Goal: Transaction & Acquisition: Purchase product/service

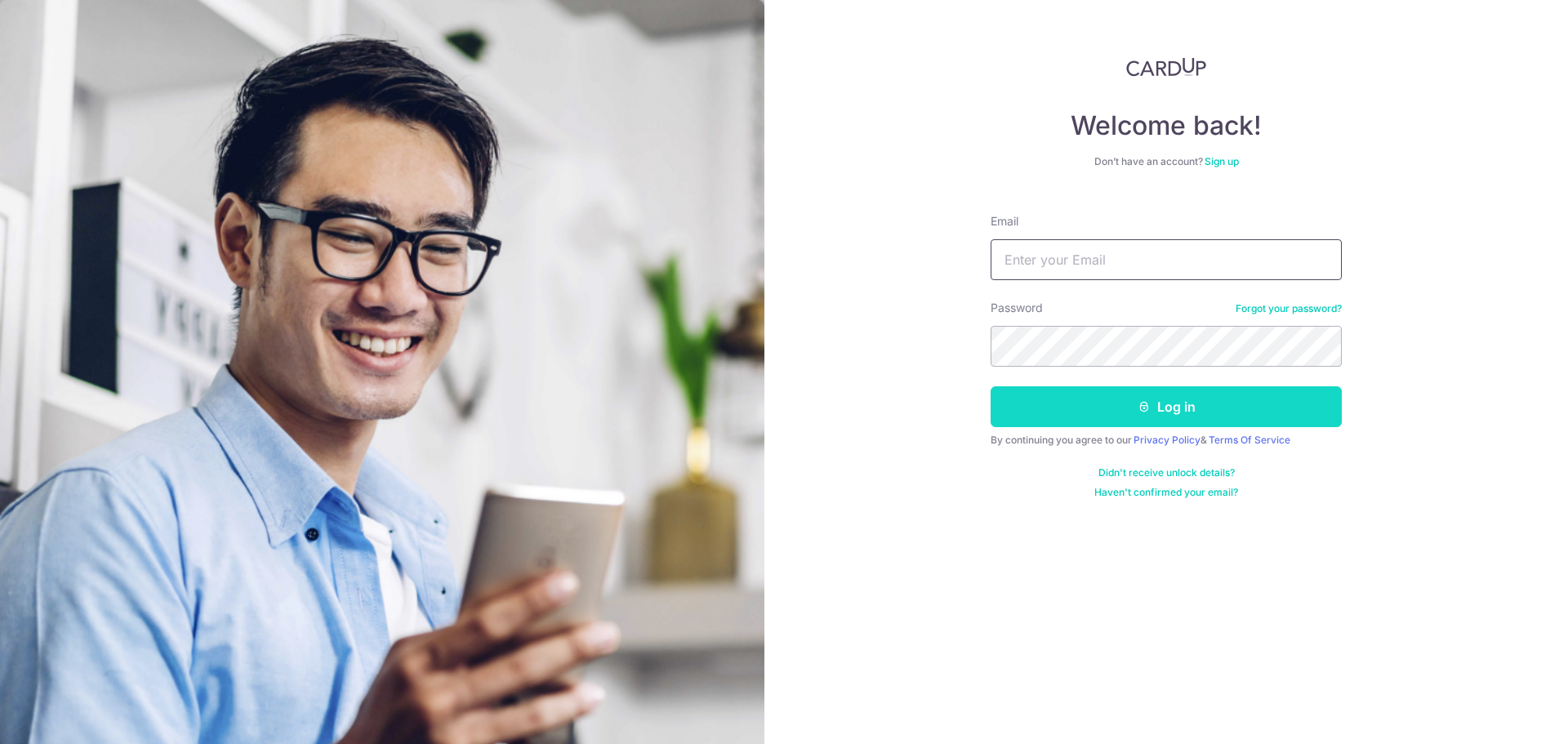
type input "[EMAIL_ADDRESS][DOMAIN_NAME]"
click at [1162, 404] on button "Log in" at bounding box center [1166, 406] width 351 height 41
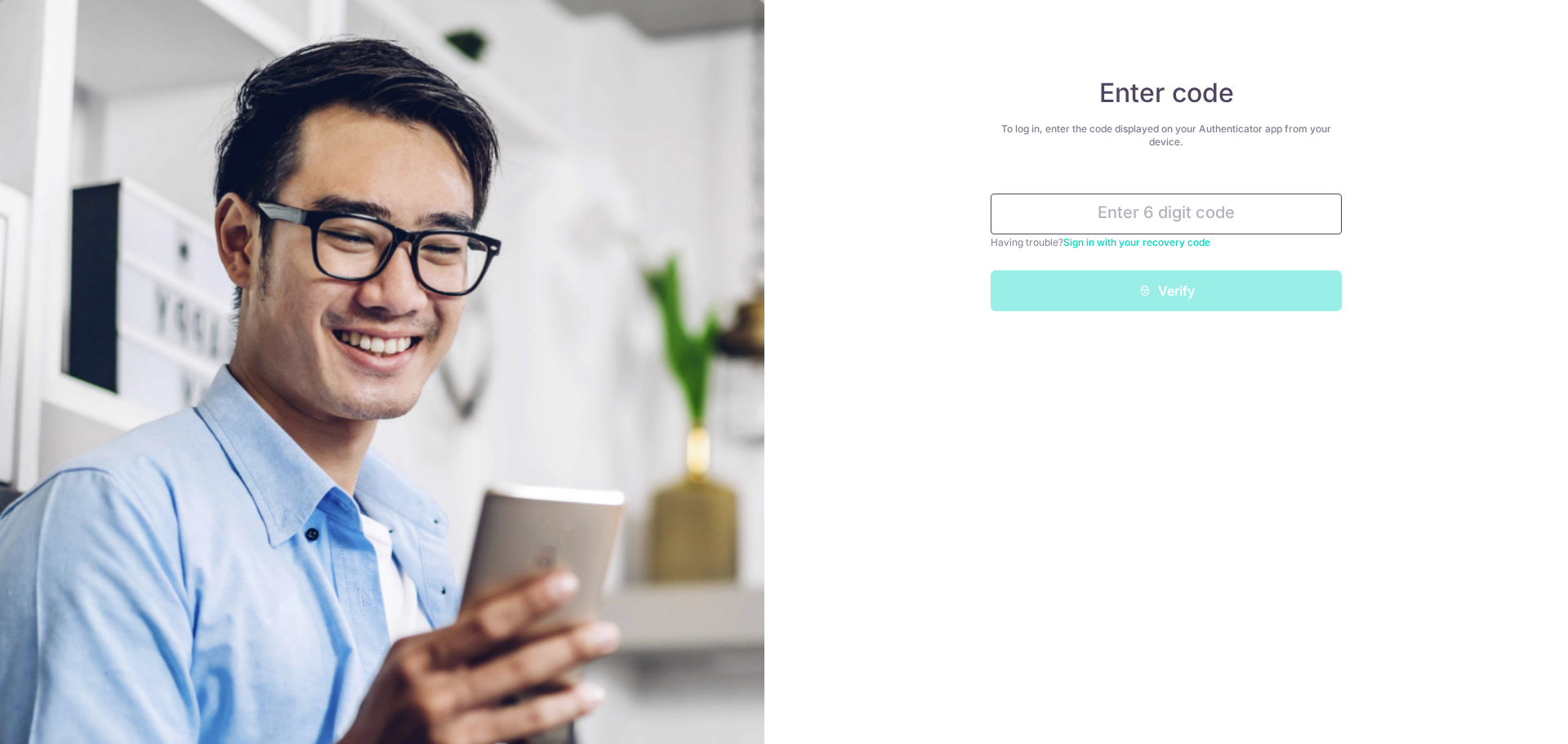
click at [1202, 213] on input "text" at bounding box center [1166, 213] width 351 height 41
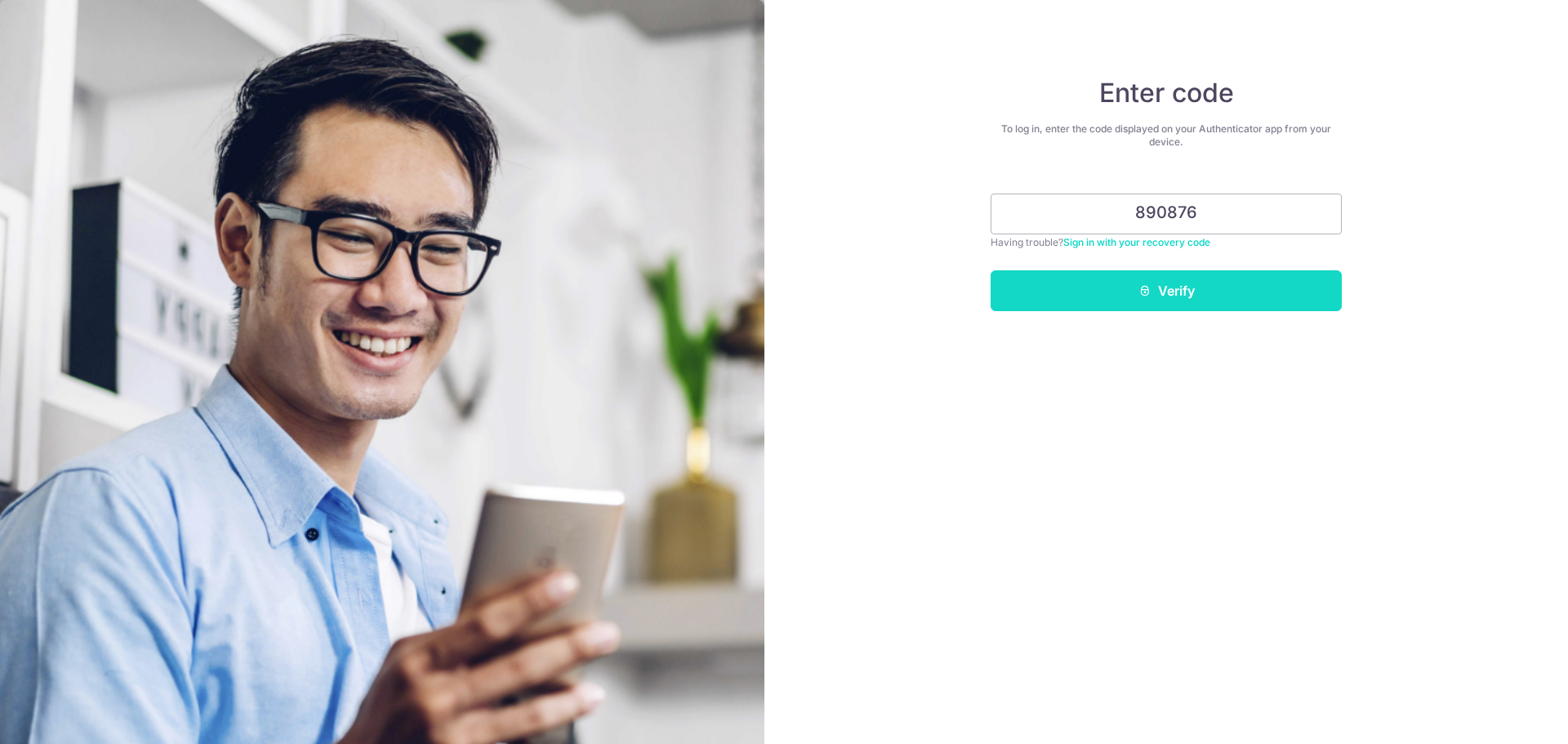
type input "890876"
click at [1220, 306] on button "Verify" at bounding box center [1166, 290] width 351 height 41
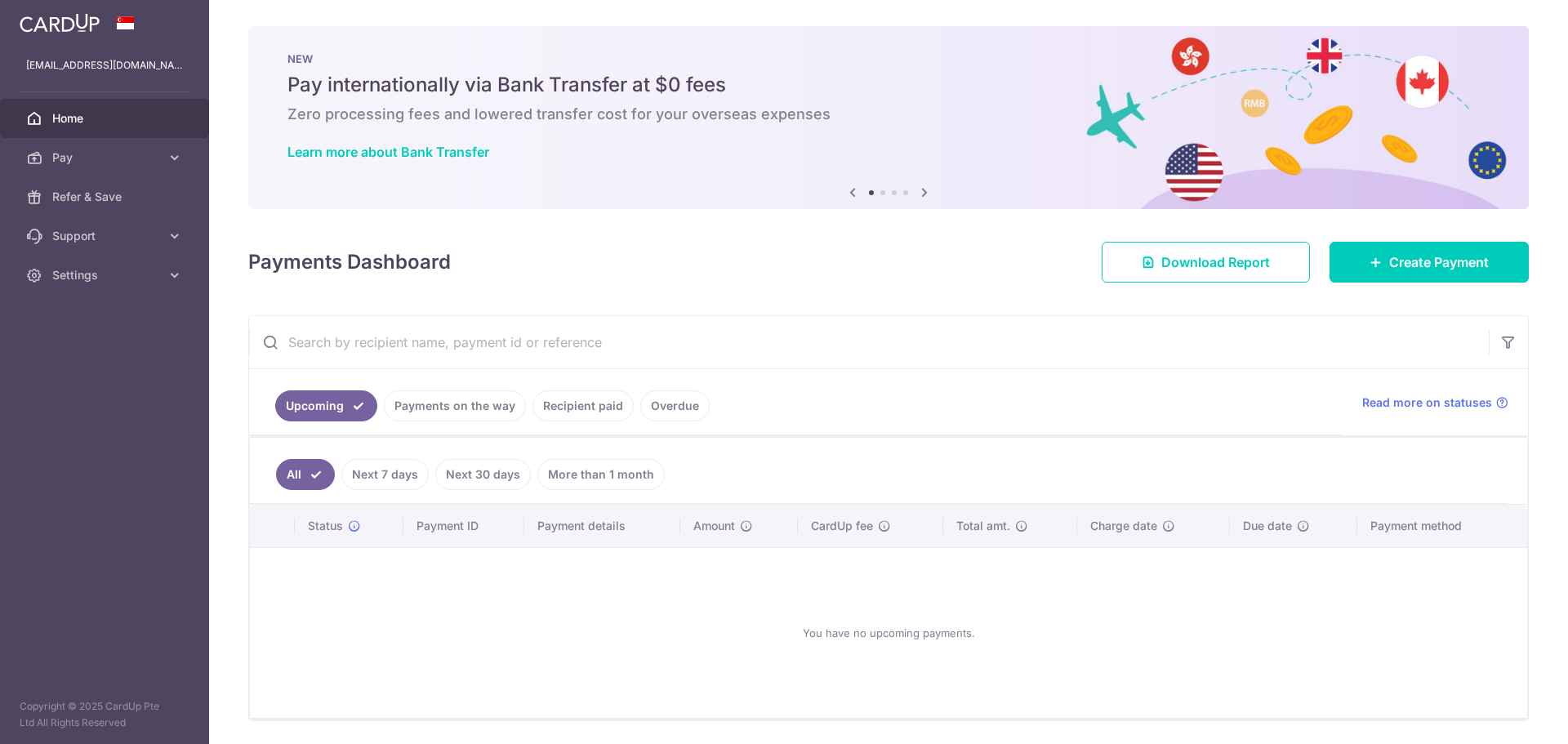
click at [545, 416] on link "Recipient paid" at bounding box center [583, 406] width 101 height 31
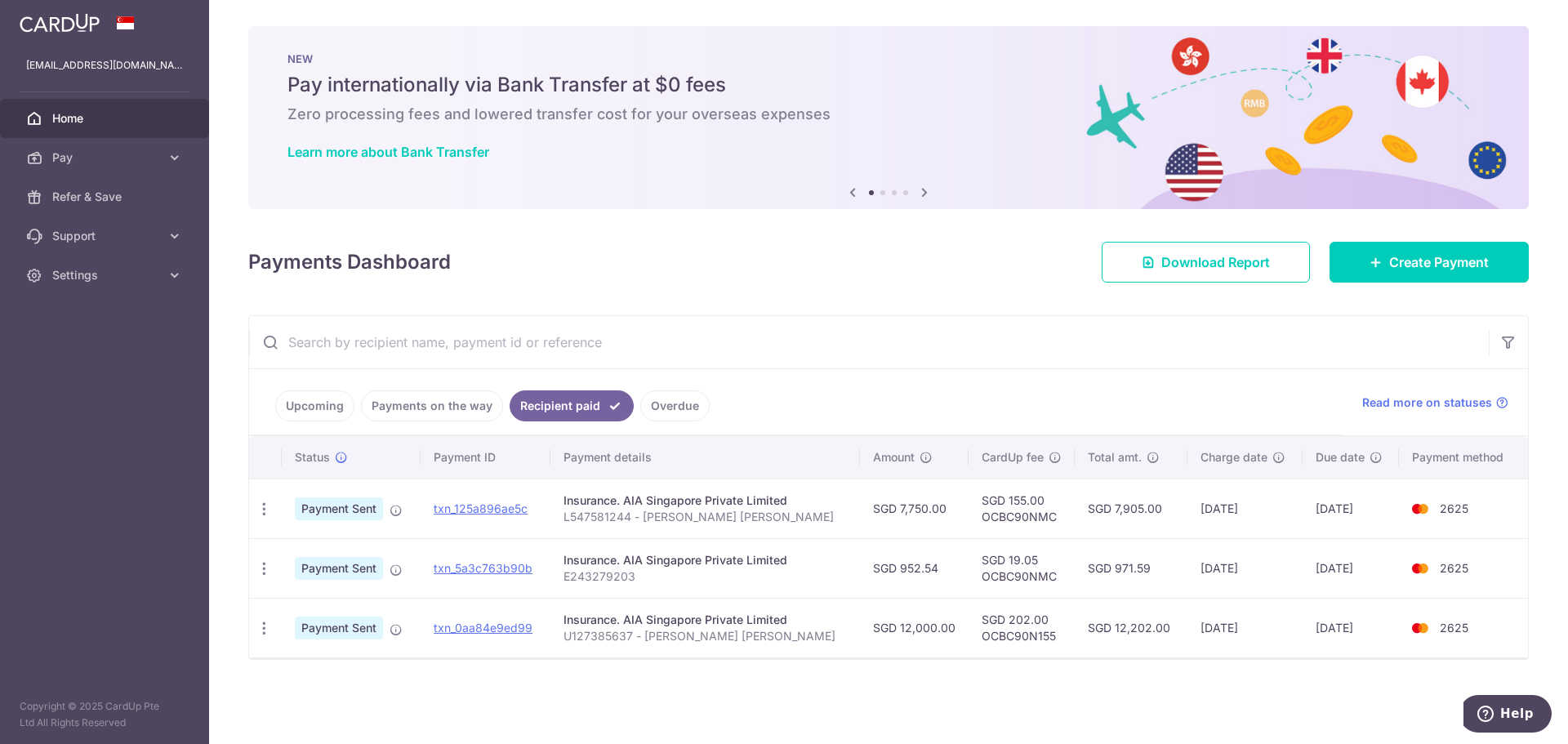
click at [458, 411] on link "Payments on the way" at bounding box center [432, 406] width 142 height 31
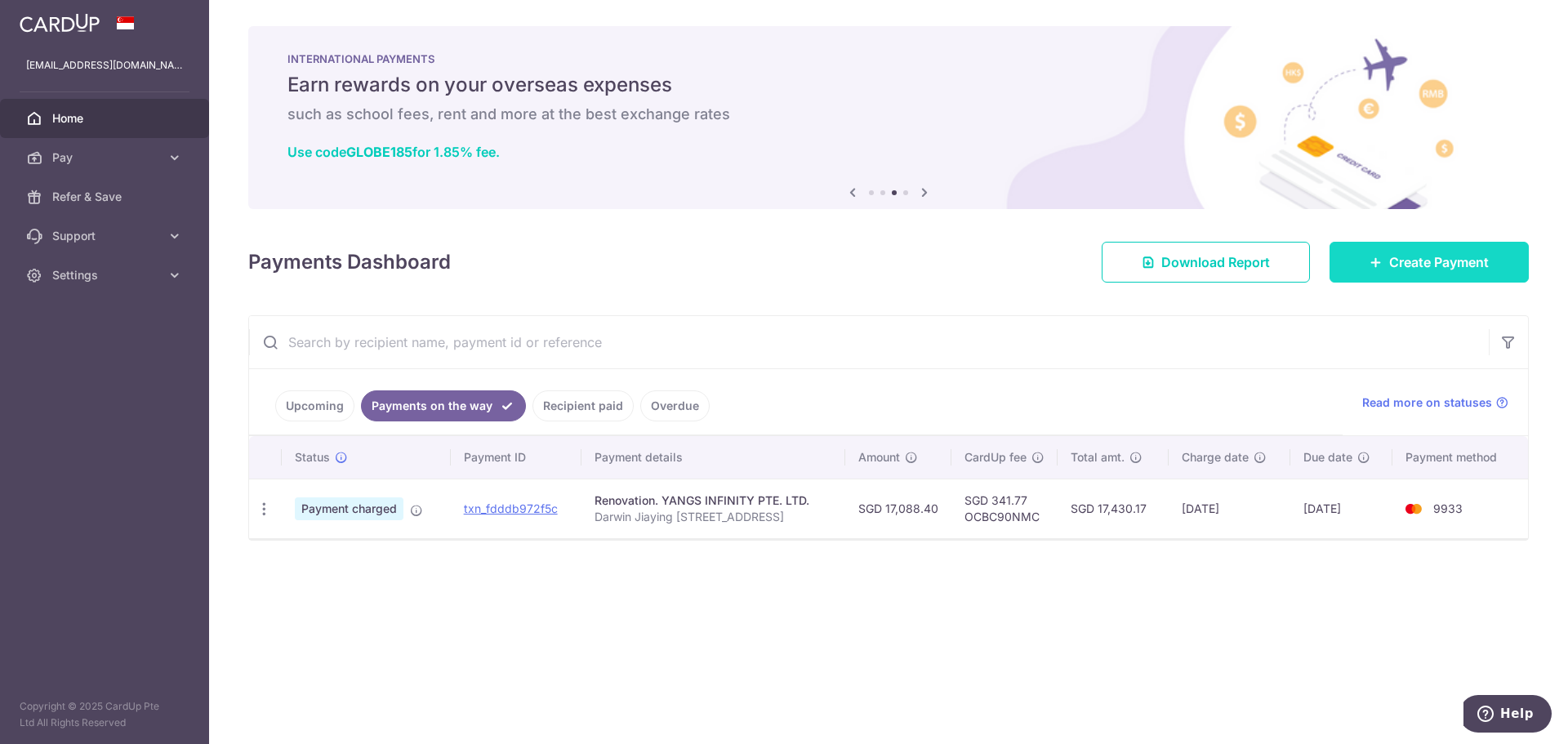
click at [1430, 255] on span "Create Payment" at bounding box center [1439, 262] width 100 height 20
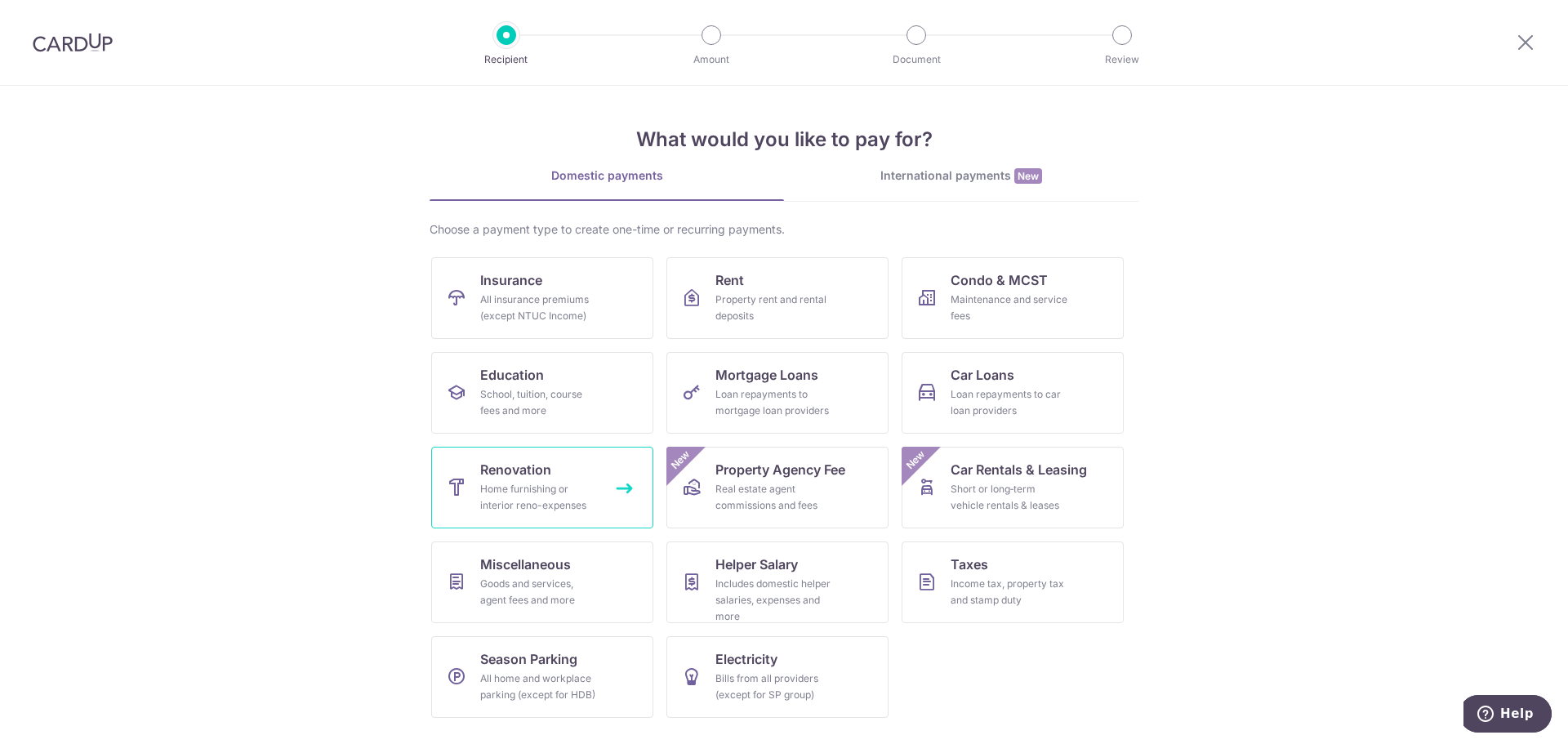
click at [517, 494] on div "Home furnishing or interior reno-expenses" at bounding box center [539, 497] width 118 height 32
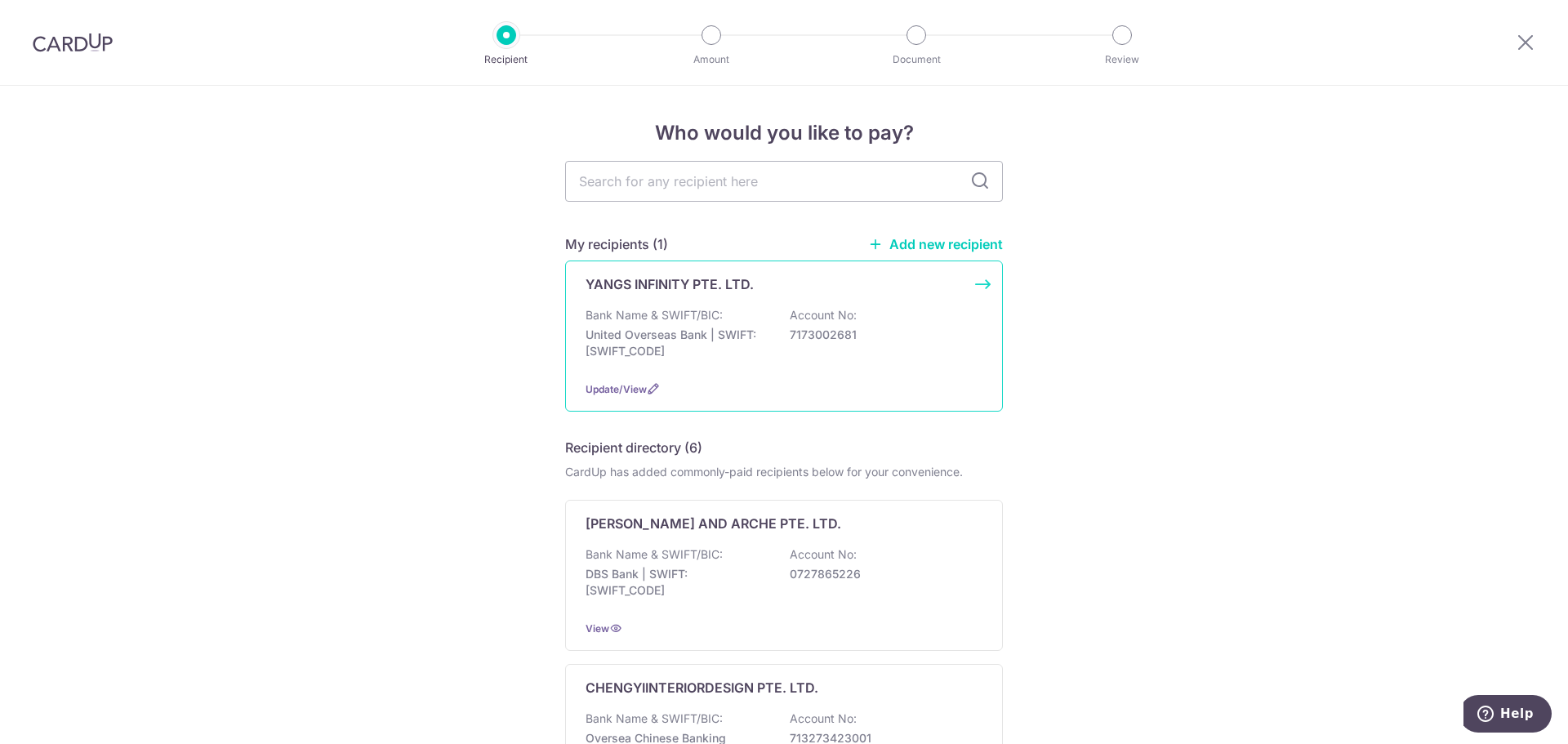
click at [752, 327] on p "United Overseas Bank | SWIFT: UOVBSGSGXXX" at bounding box center [676, 343] width 183 height 32
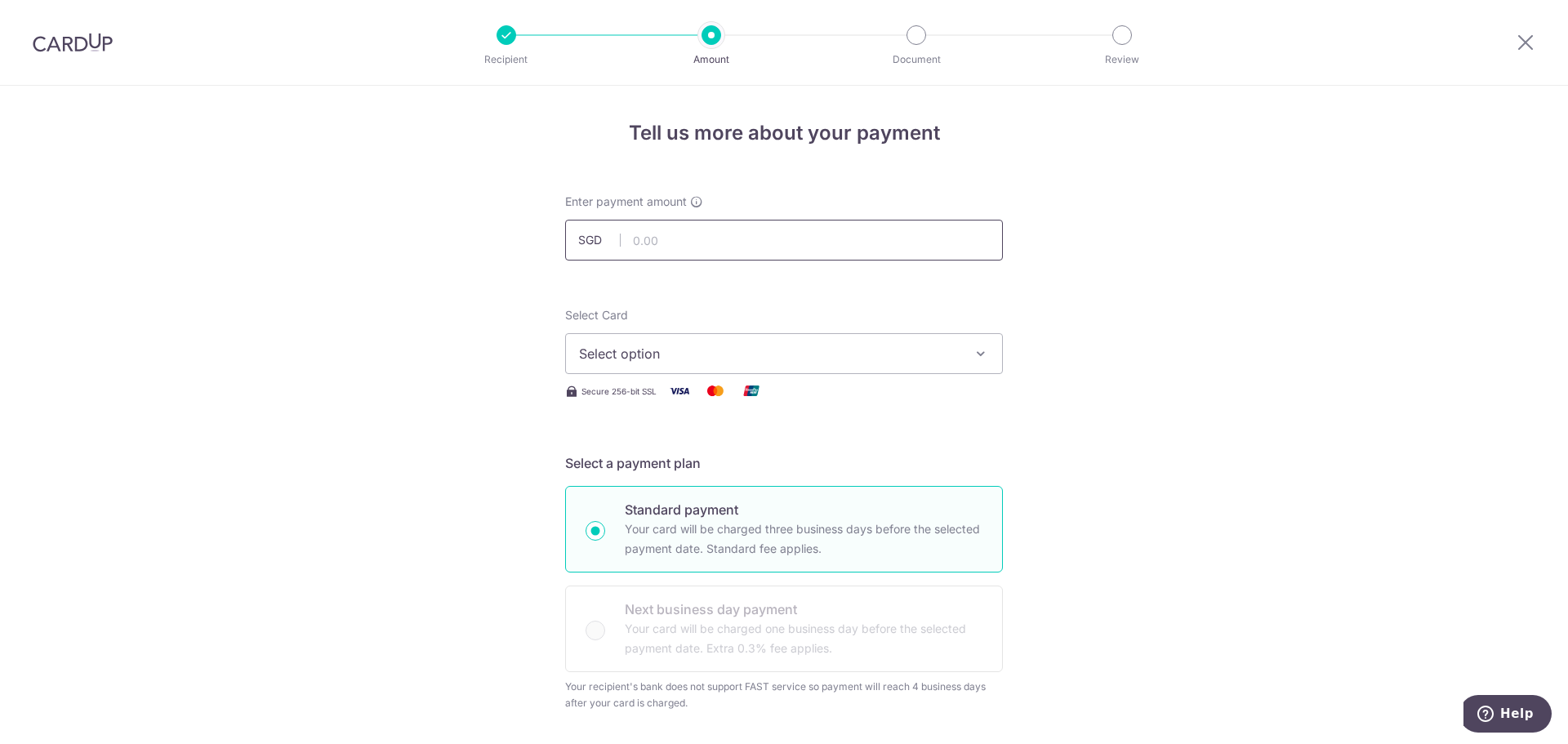
click at [770, 247] on input "text" at bounding box center [784, 240] width 438 height 41
click at [791, 364] on button "Select option" at bounding box center [784, 353] width 438 height 41
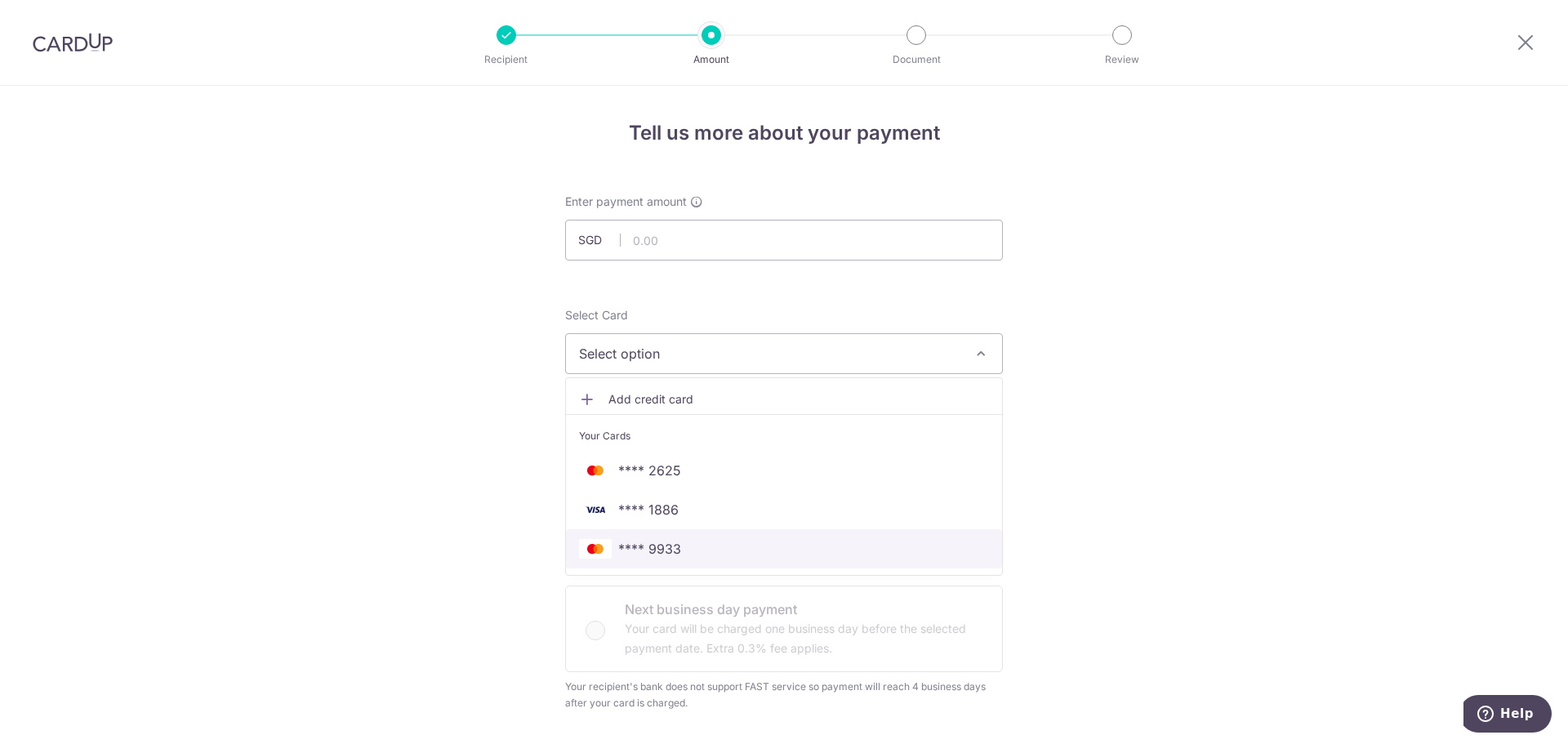
click at [666, 544] on span "**** 9933" at bounding box center [650, 549] width 63 height 20
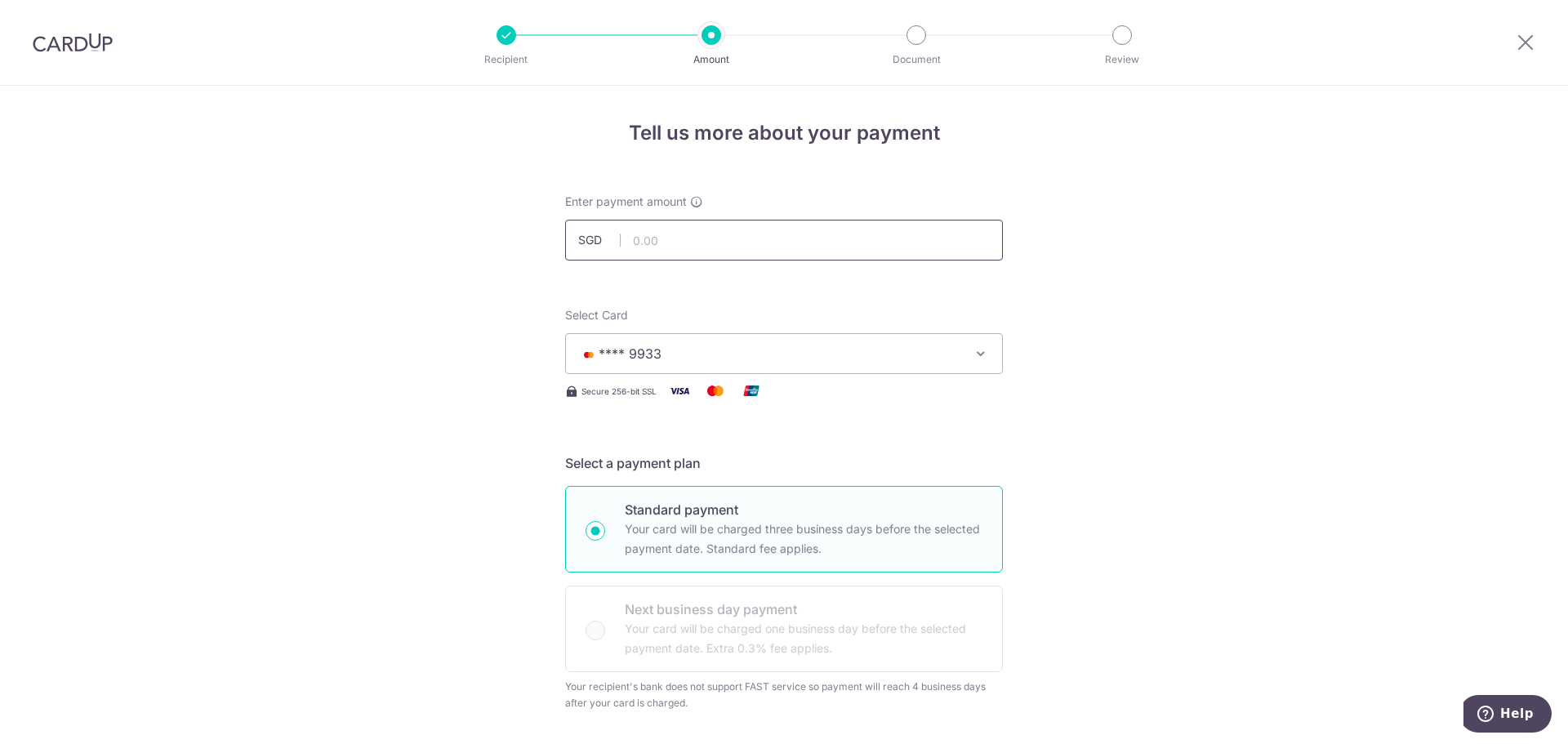
click at [722, 250] on input "text" at bounding box center [784, 240] width 438 height 41
type input "17,905.20"
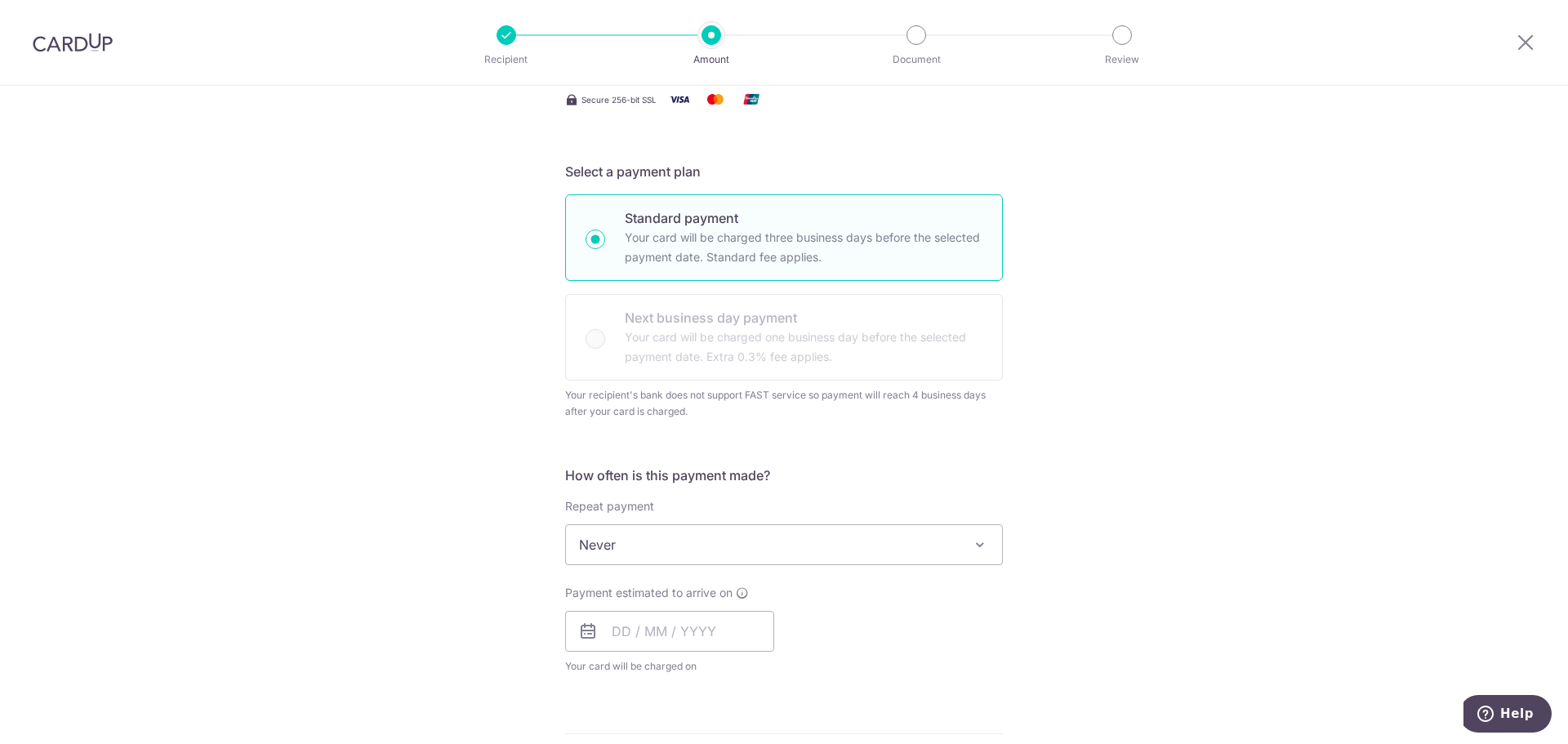
scroll to position [327, 0]
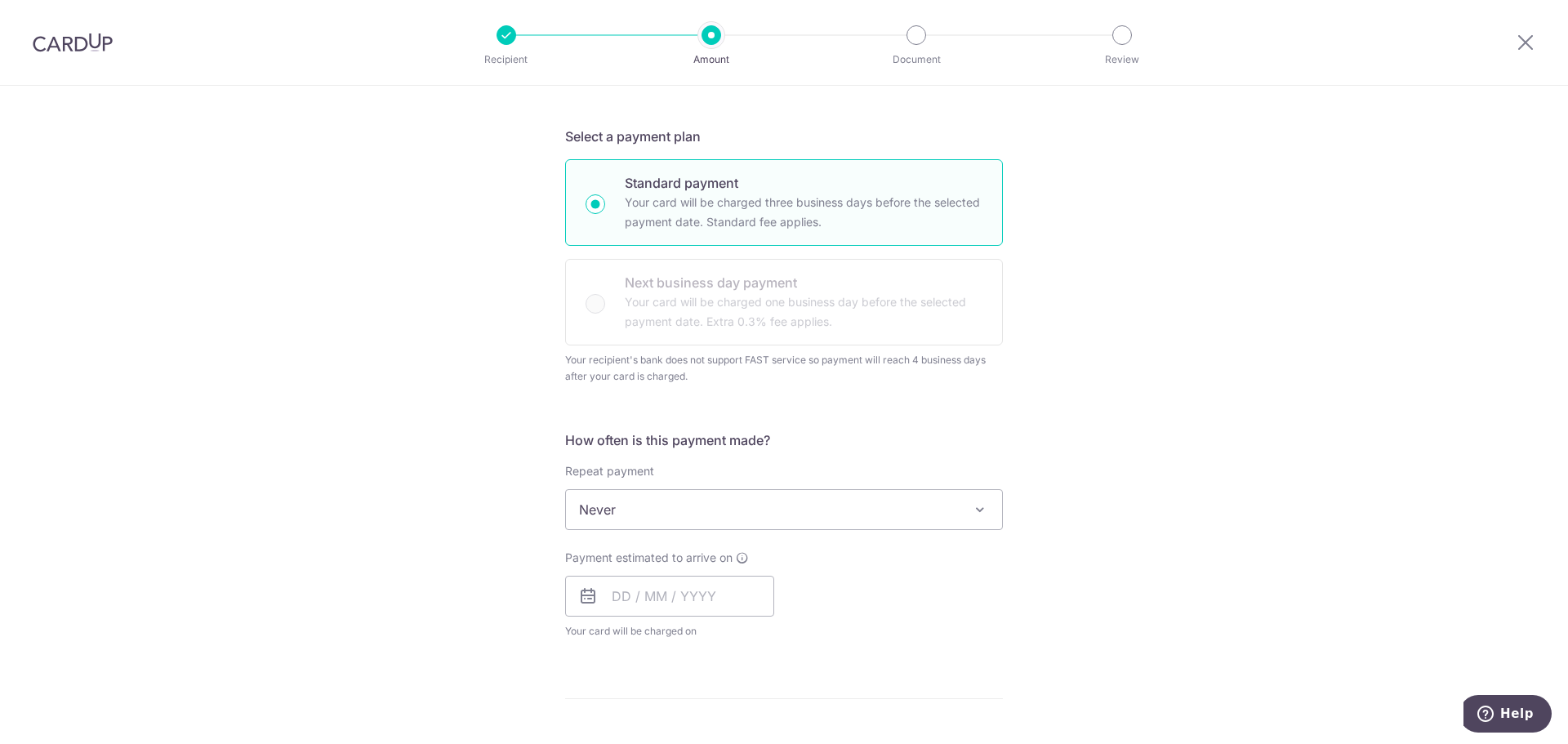
click at [765, 508] on span "Never" at bounding box center [784, 510] width 436 height 40
click at [1132, 460] on div "Tell us more about your payment Enter payment amount SGD 17,905.20 17905.20 Sel…" at bounding box center [784, 572] width 1568 height 1627
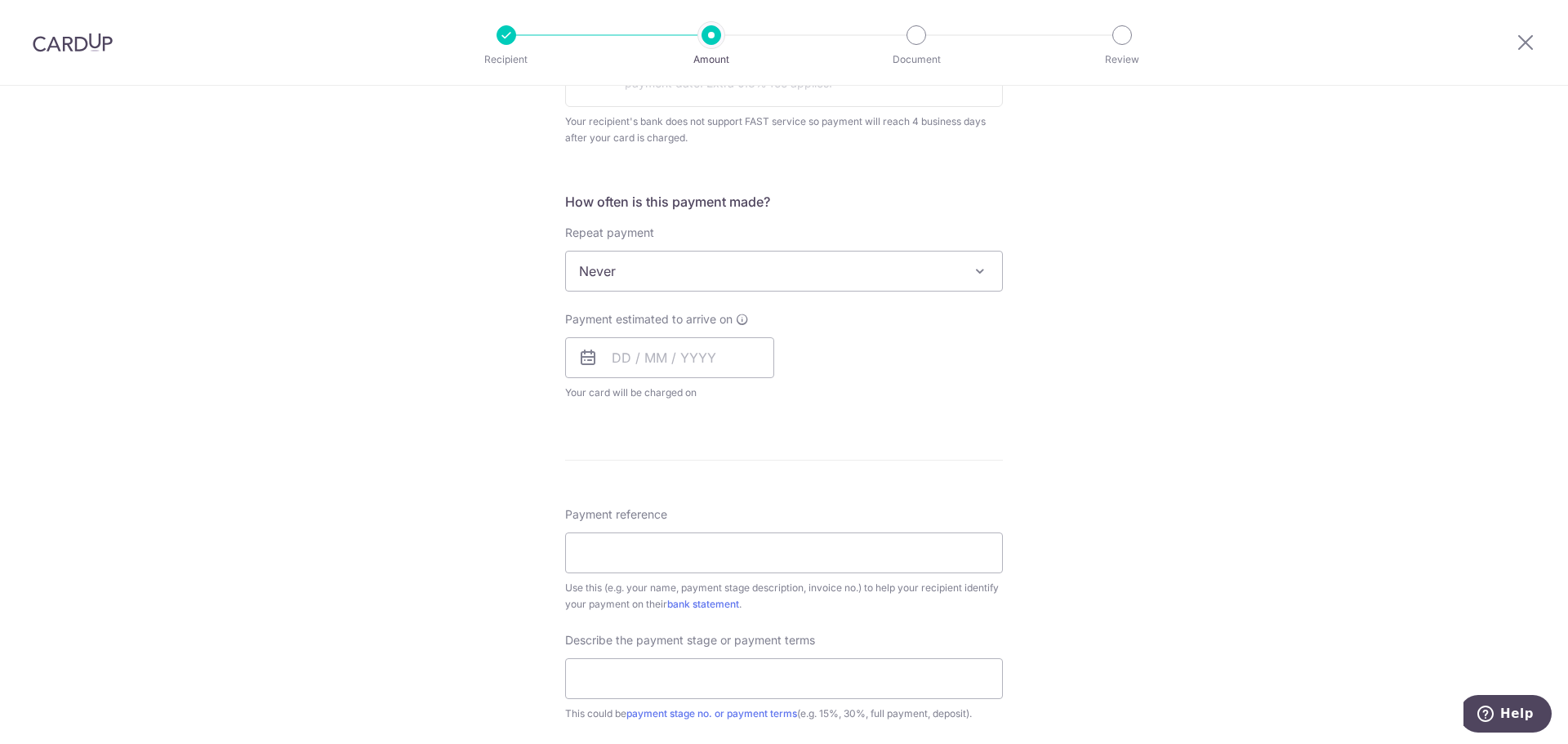
scroll to position [572, 0]
click at [647, 348] on input "text" at bounding box center [670, 350] width 209 height 41
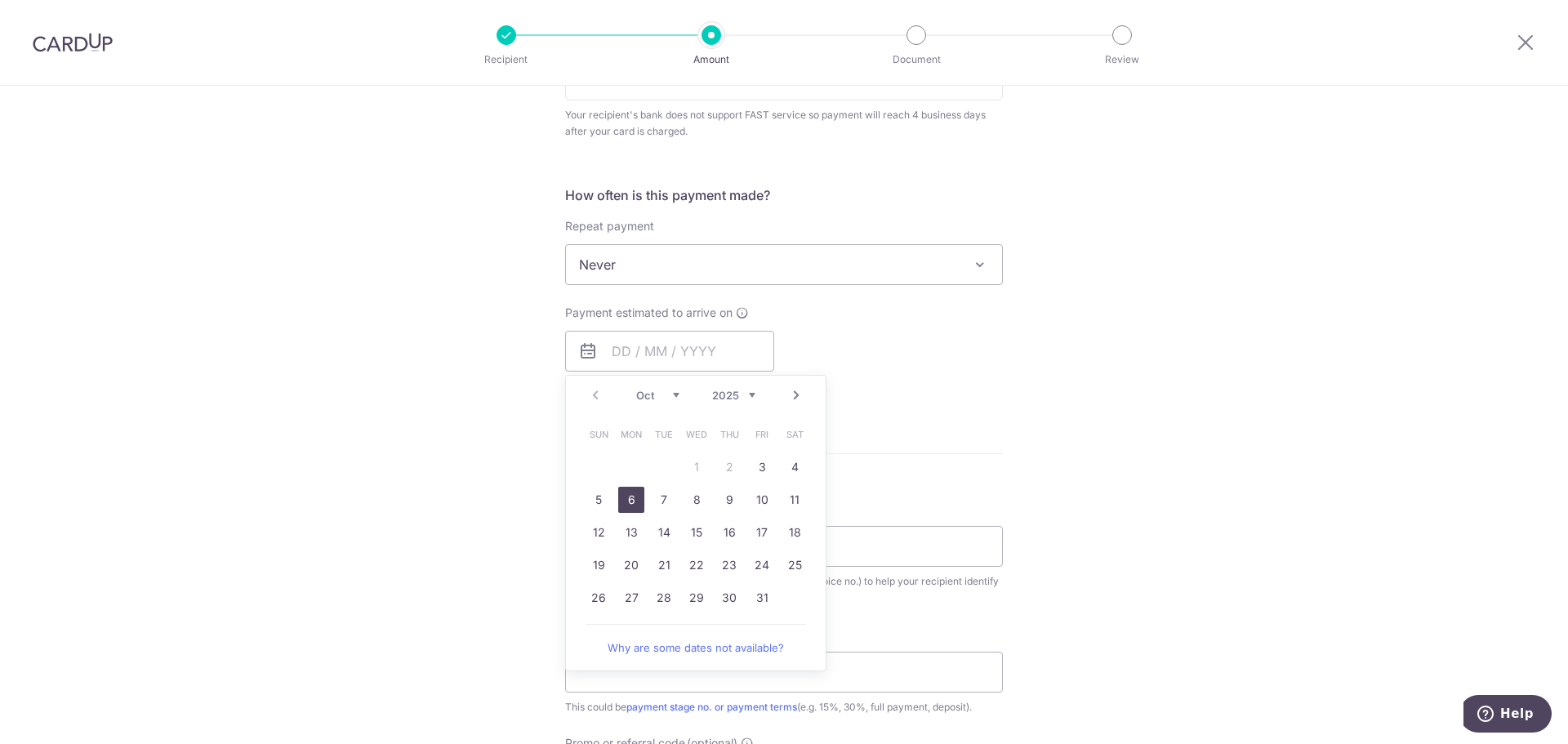
click at [623, 500] on link "6" at bounding box center [631, 500] width 26 height 26
type input "[DATE]"
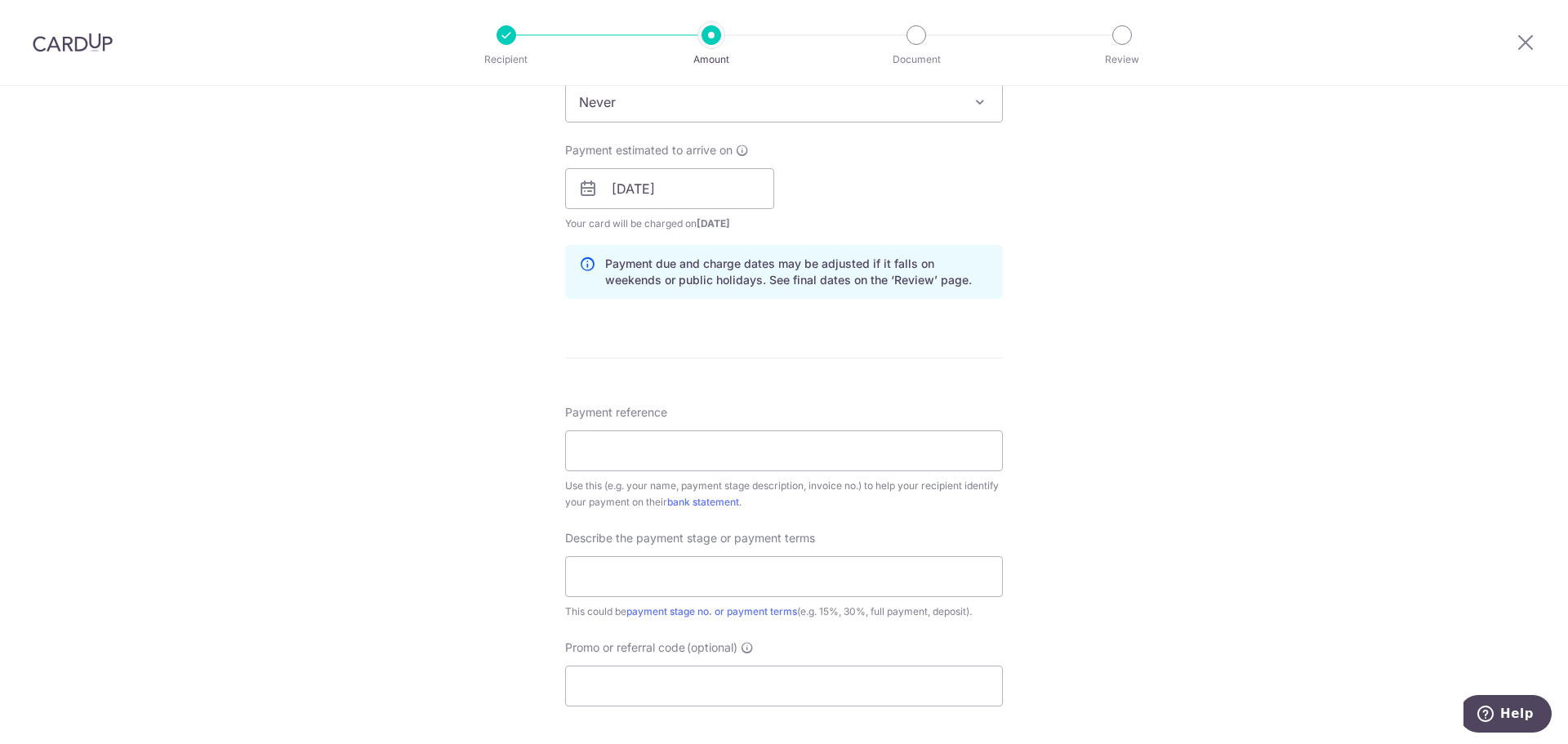
scroll to position [735, 0]
click at [899, 443] on input "Payment reference" at bounding box center [784, 449] width 438 height 41
type input "Darwin Jia Ying - 338A Yishun Ave 6"
click at [814, 567] on input "text" at bounding box center [784, 576] width 438 height 41
click at [792, 558] on input "text" at bounding box center [784, 576] width 438 height 41
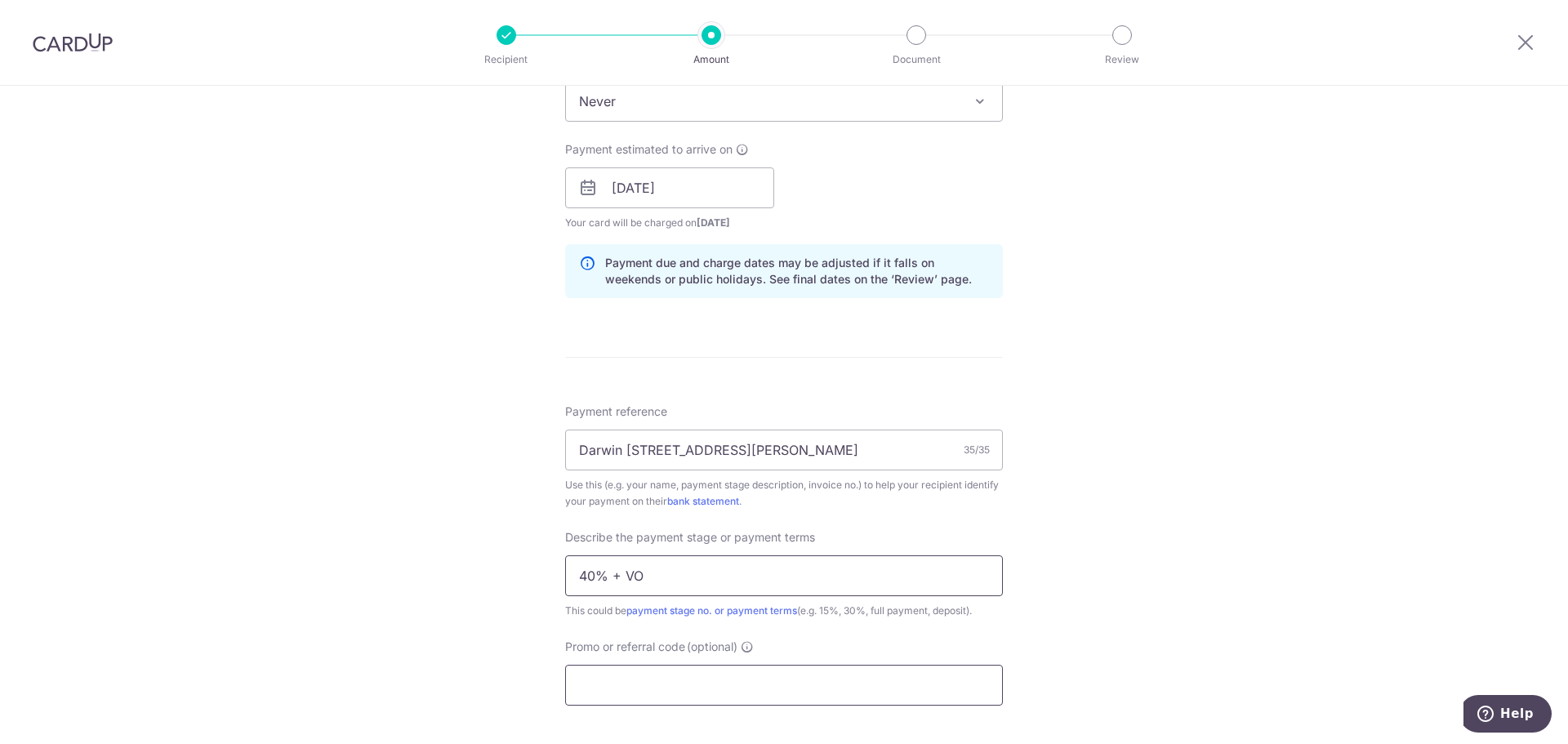
type input "40% + VO"
click at [768, 679] on input "Promo or referral code (optional)" at bounding box center [784, 685] width 438 height 41
click at [720, 681] on input "Promo or referral code (optional)" at bounding box center [784, 685] width 438 height 41
paste input "OCBC90NMC"
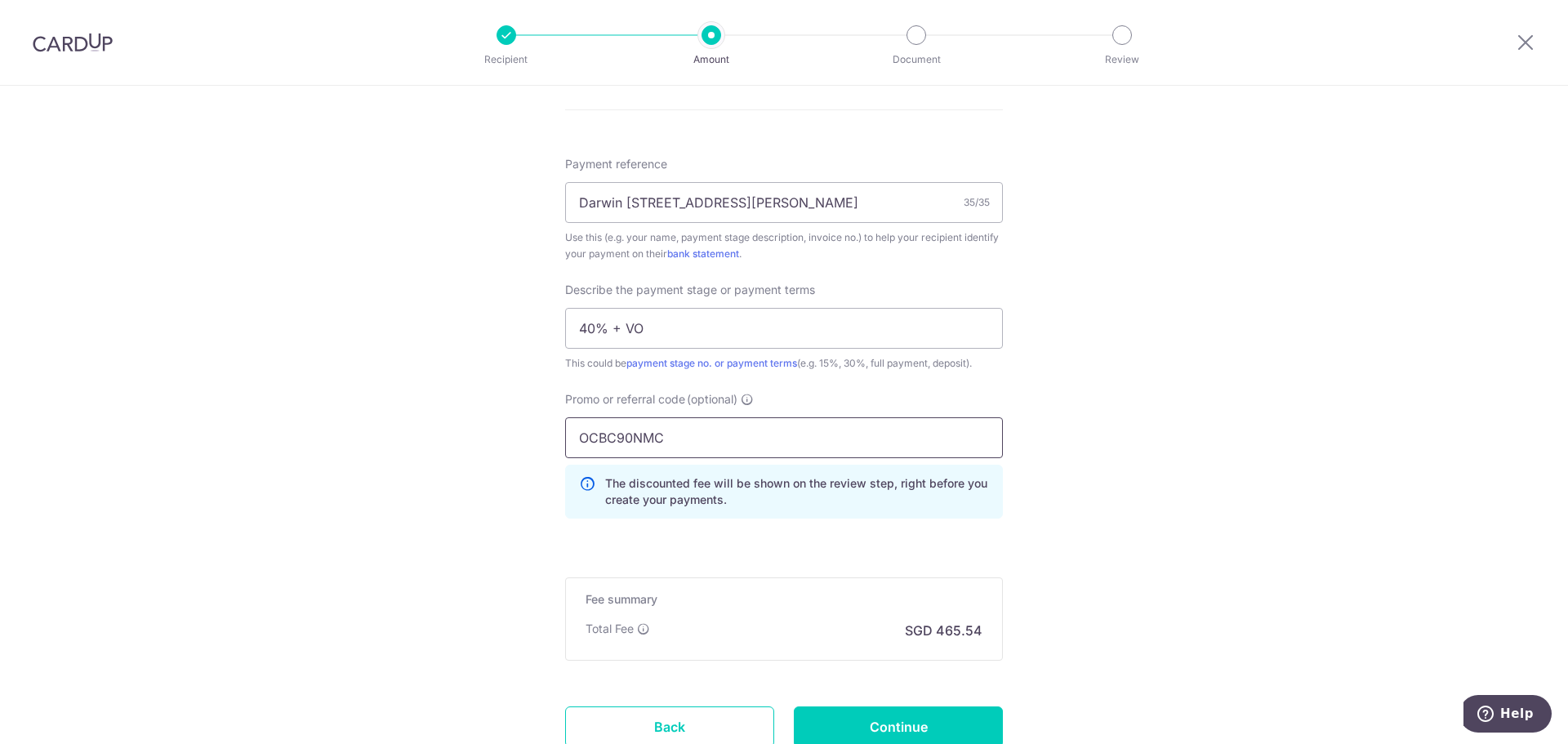
scroll to position [1062, 0]
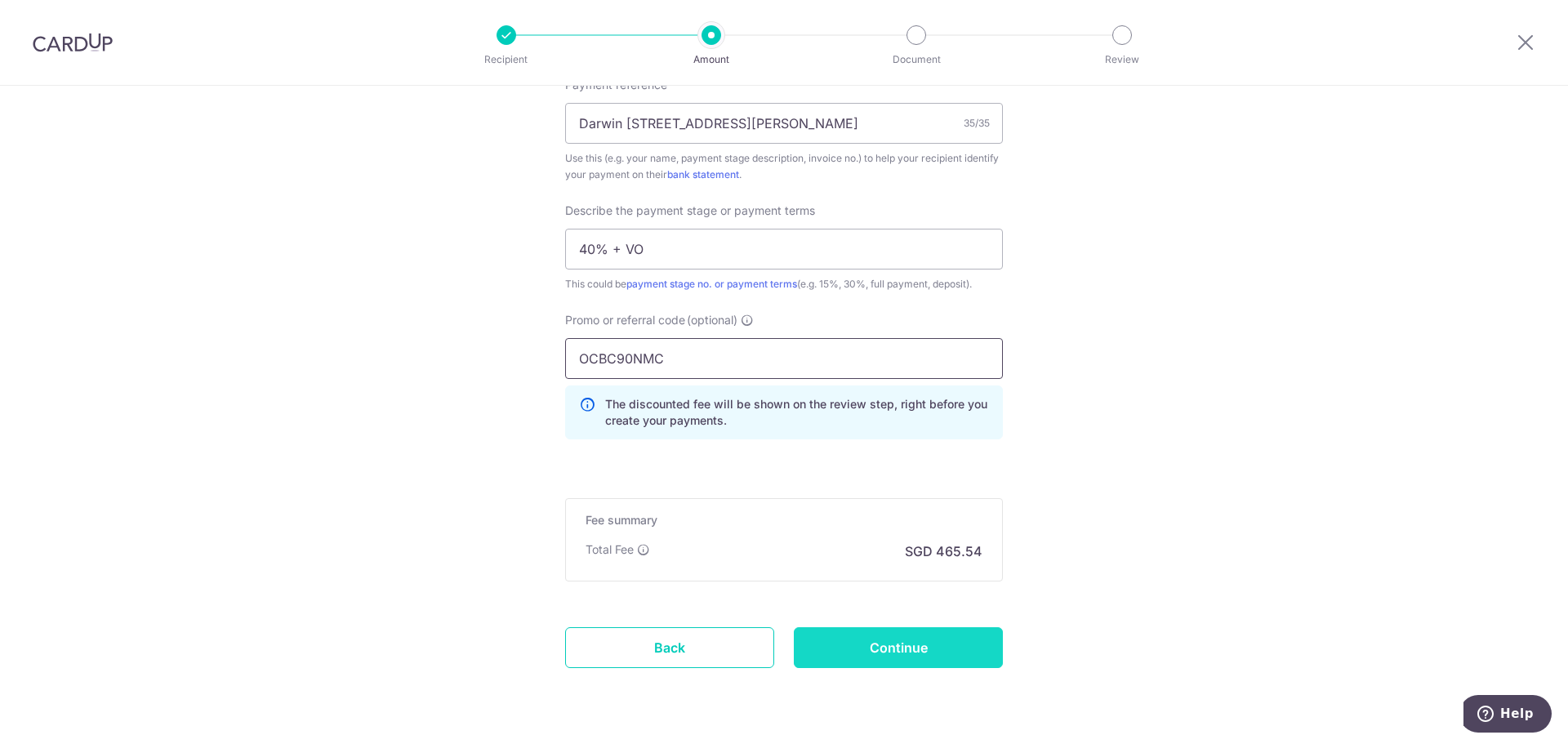
type input "OCBC90NMC"
click at [974, 637] on input "Continue" at bounding box center [899, 648] width 209 height 41
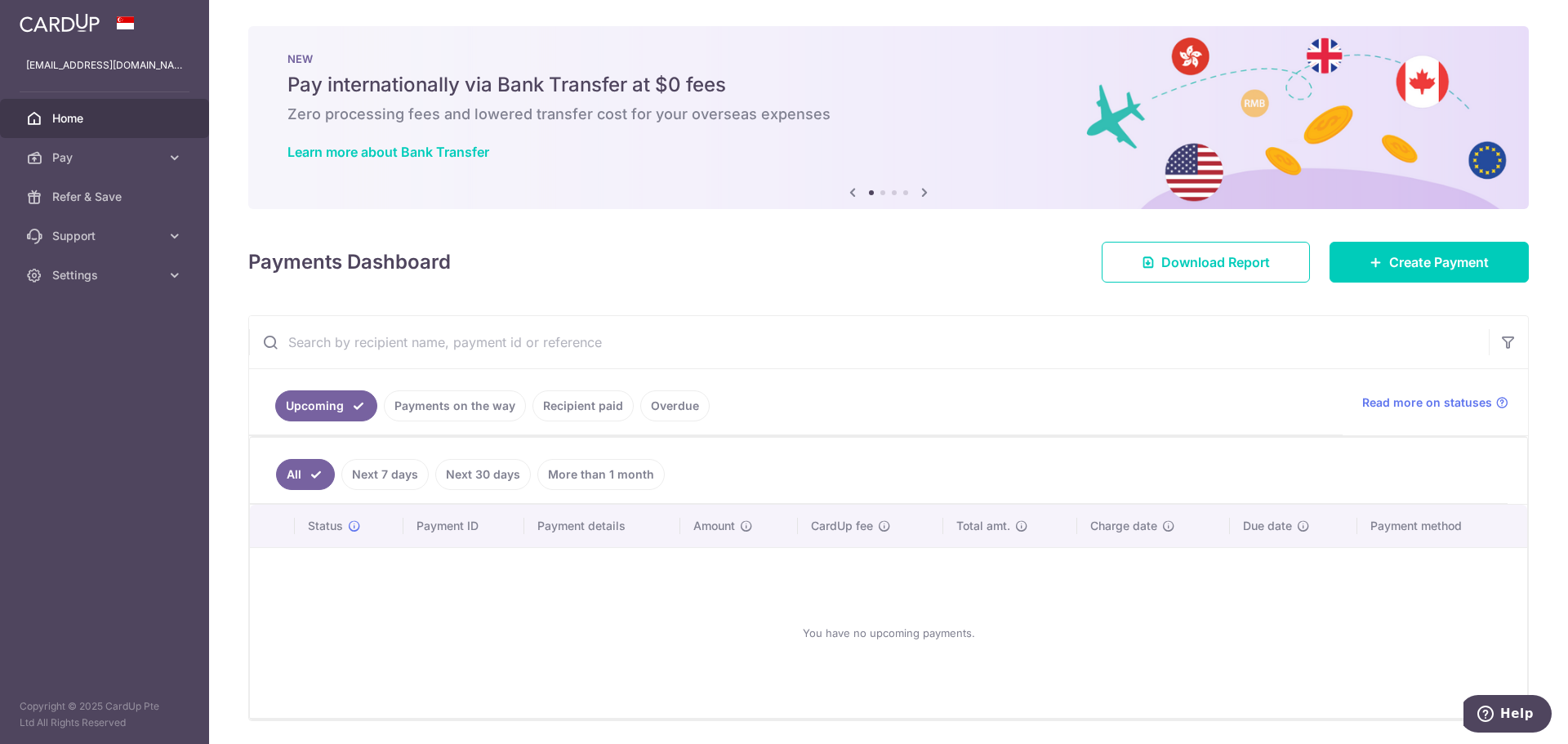
click at [557, 402] on link "Recipient paid" at bounding box center [583, 406] width 101 height 31
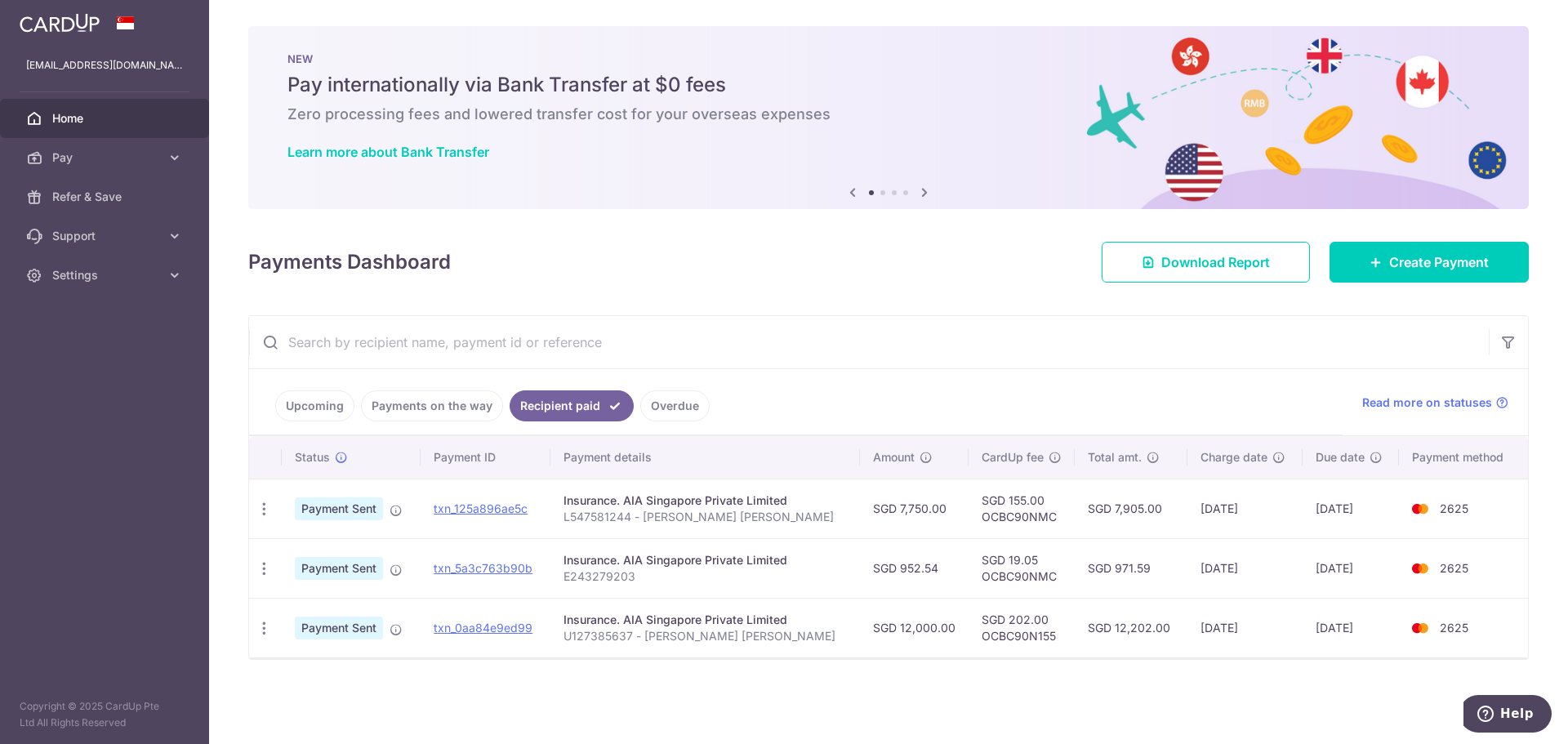
click at [412, 408] on link "Payments on the way" at bounding box center [432, 406] width 142 height 31
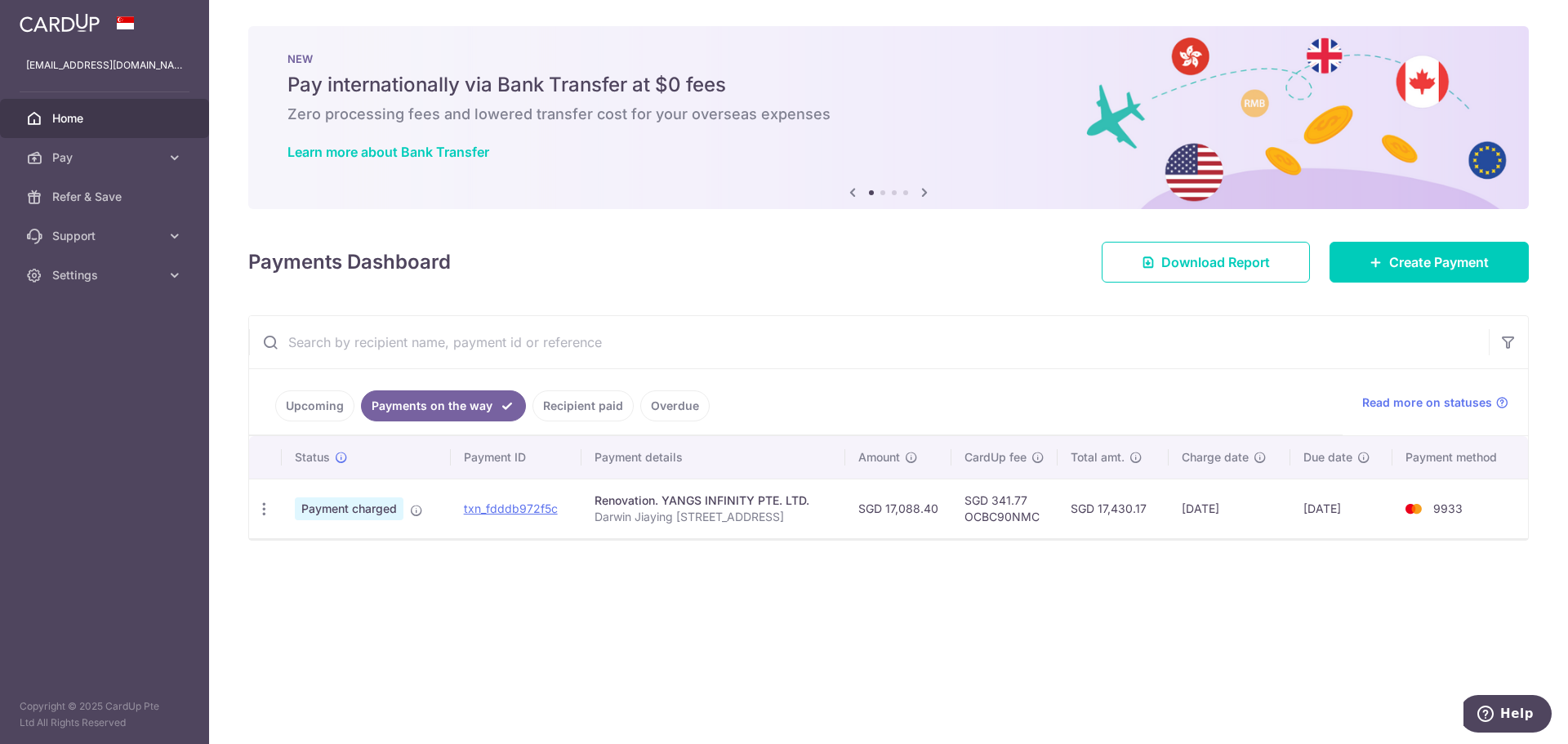
click at [345, 505] on span "Payment charged" at bounding box center [349, 508] width 109 height 23
click at [253, 511] on div "PDF Receipt" at bounding box center [265, 510] width 31 height 31
click at [265, 510] on icon "button" at bounding box center [264, 509] width 17 height 17
click at [729, 507] on div "Renovation. YANGS INFINITY PTE. LTD." at bounding box center [713, 501] width 238 height 16
click at [257, 512] on icon "button" at bounding box center [264, 509] width 17 height 17
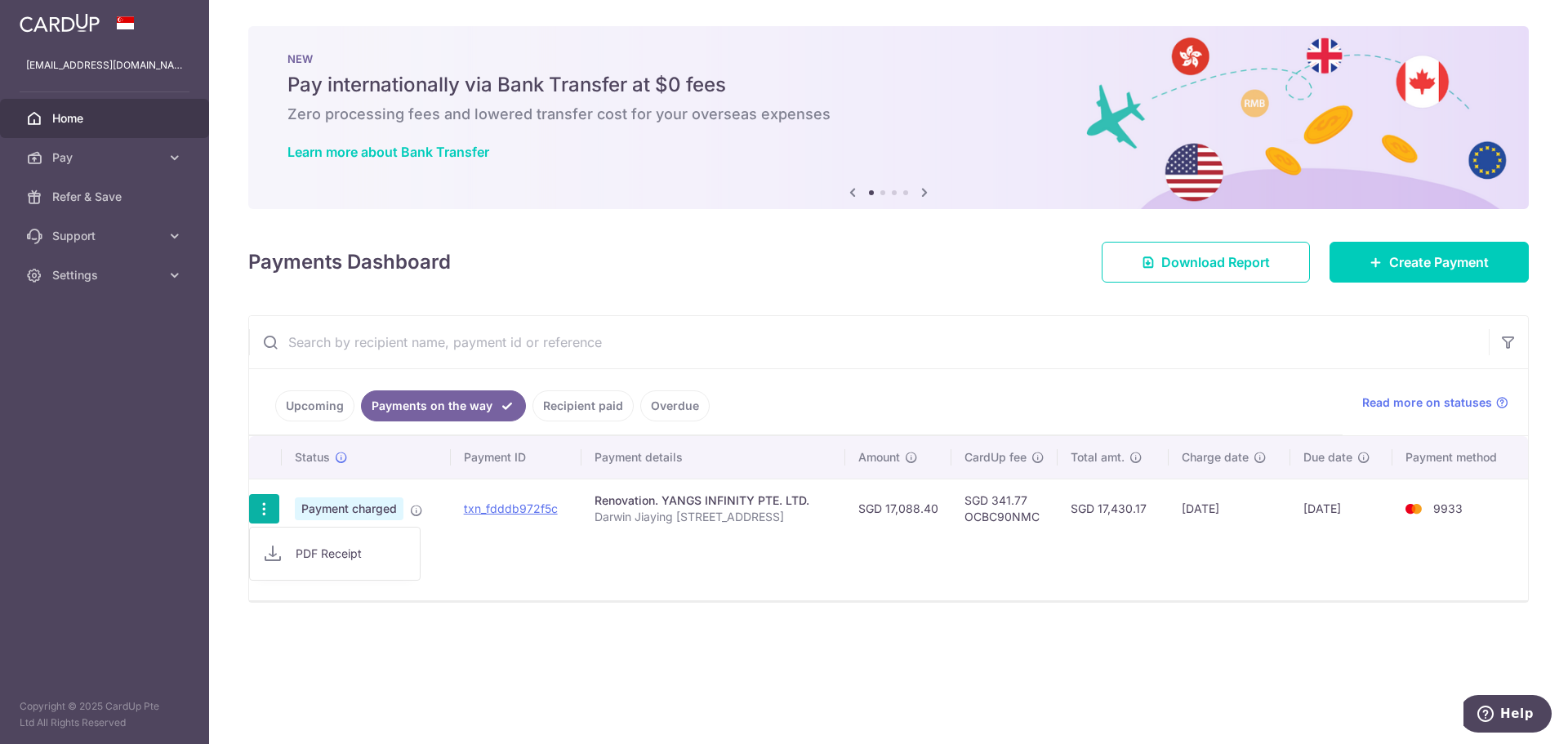
click at [313, 558] on span "PDF Receipt" at bounding box center [350, 554] width 111 height 16
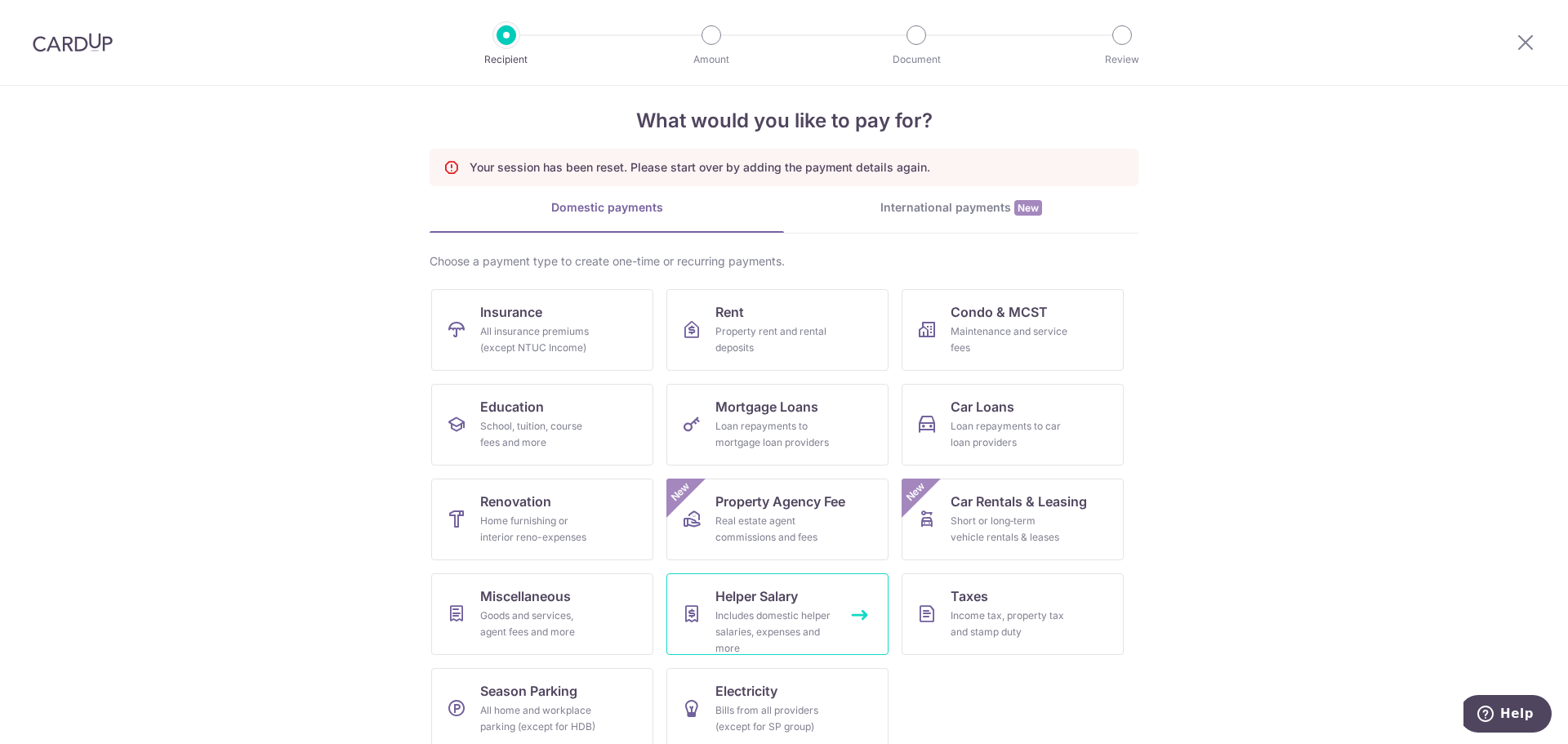
scroll to position [38, 0]
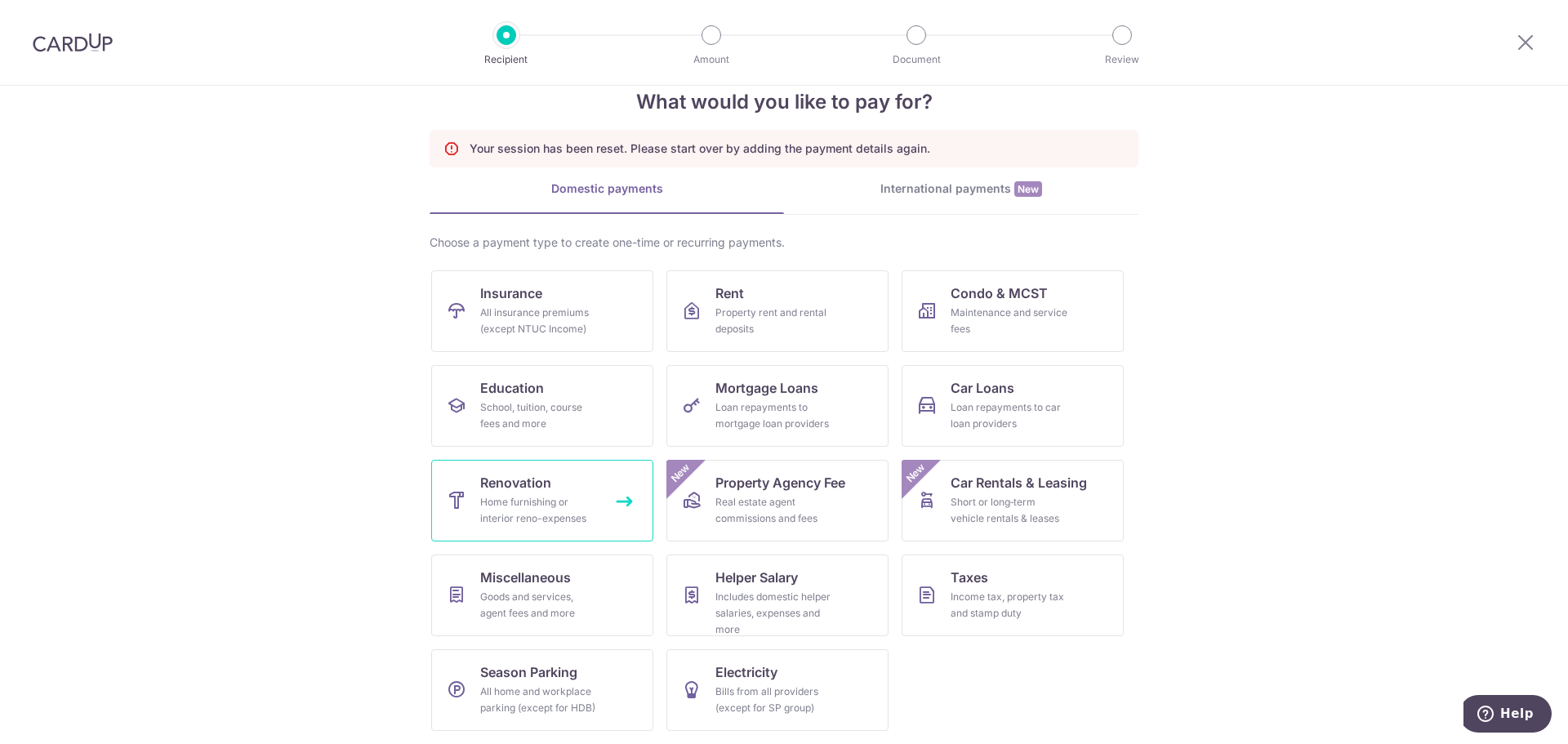
click at [522, 501] on div "Home furnishing or interior reno-expenses" at bounding box center [539, 511] width 118 height 32
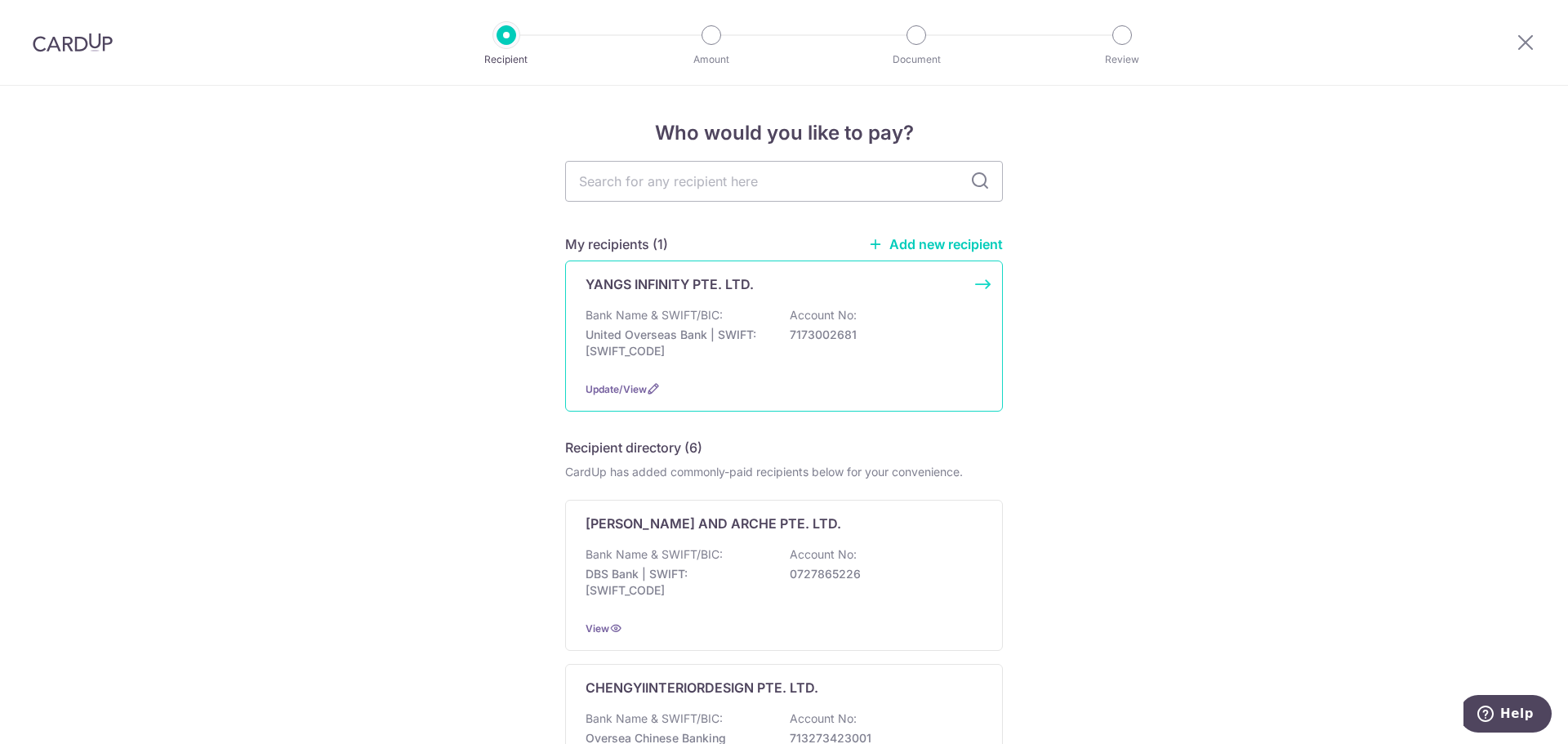
click at [818, 312] on p "Account No:" at bounding box center [823, 315] width 67 height 16
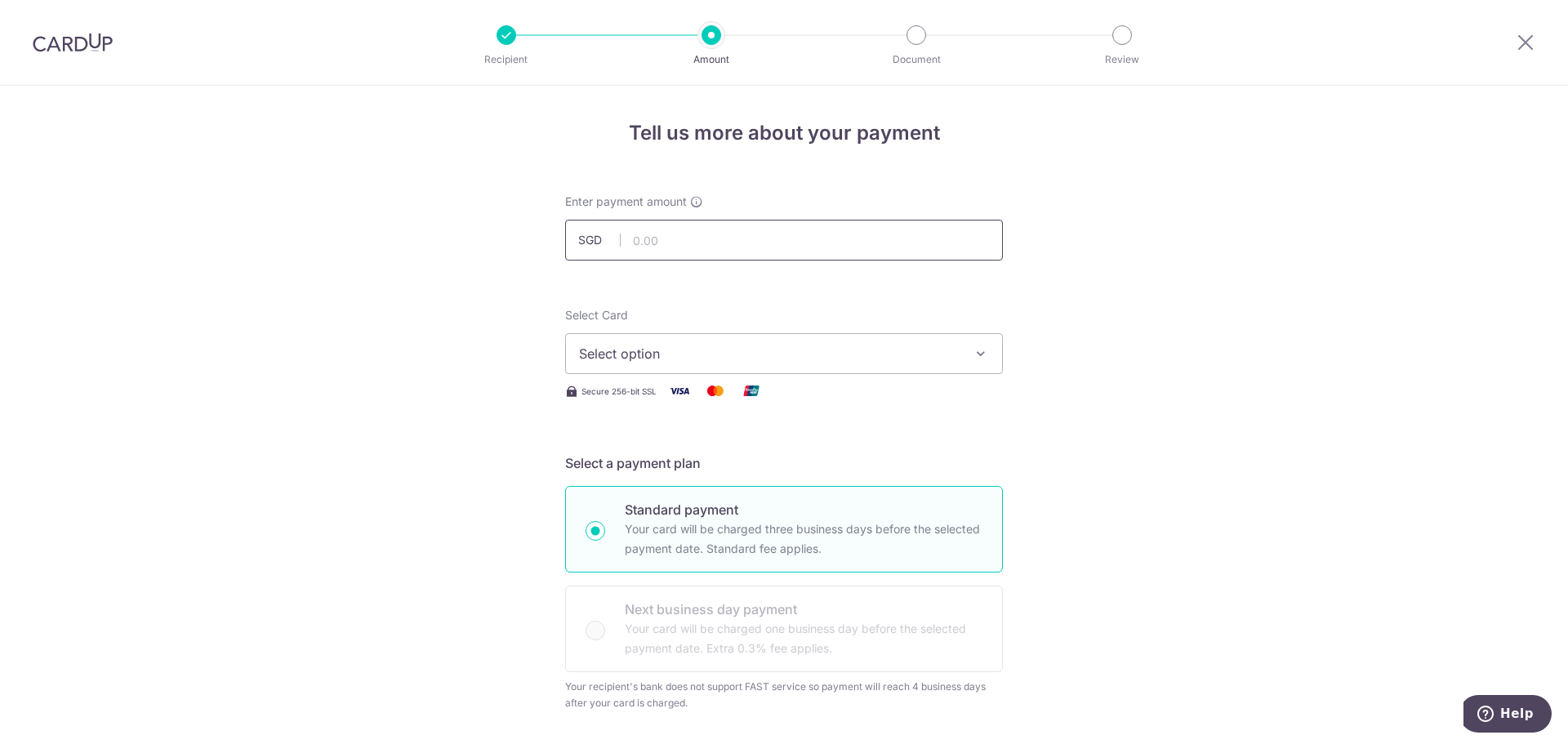
click at [685, 248] on input "text" at bounding box center [784, 240] width 438 height 41
click at [728, 226] on input "text" at bounding box center [784, 240] width 438 height 41
type input "17,905.20"
click at [758, 338] on button "Select option" at bounding box center [784, 353] width 438 height 41
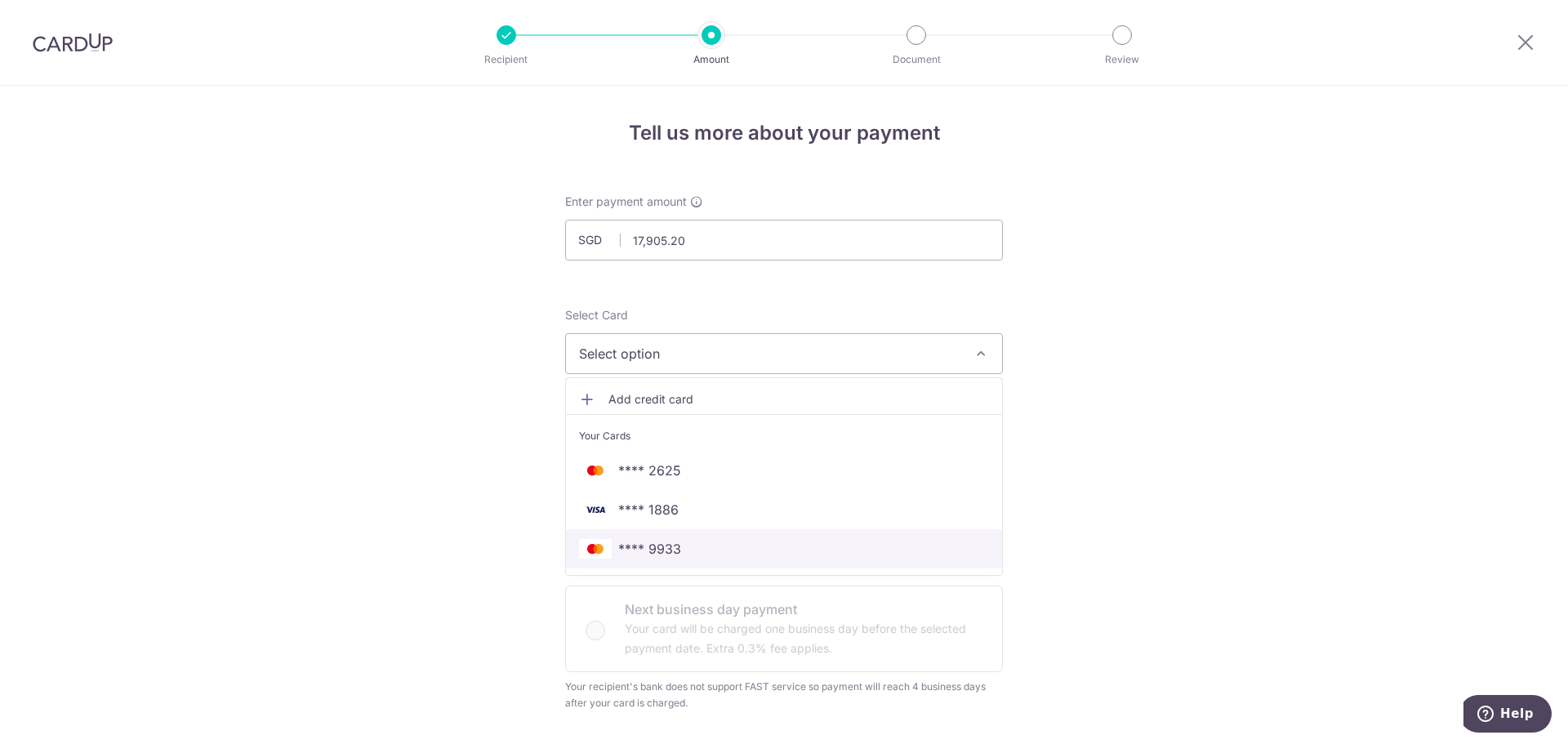
click at [772, 538] on link "**** 9933" at bounding box center [784, 549] width 436 height 40
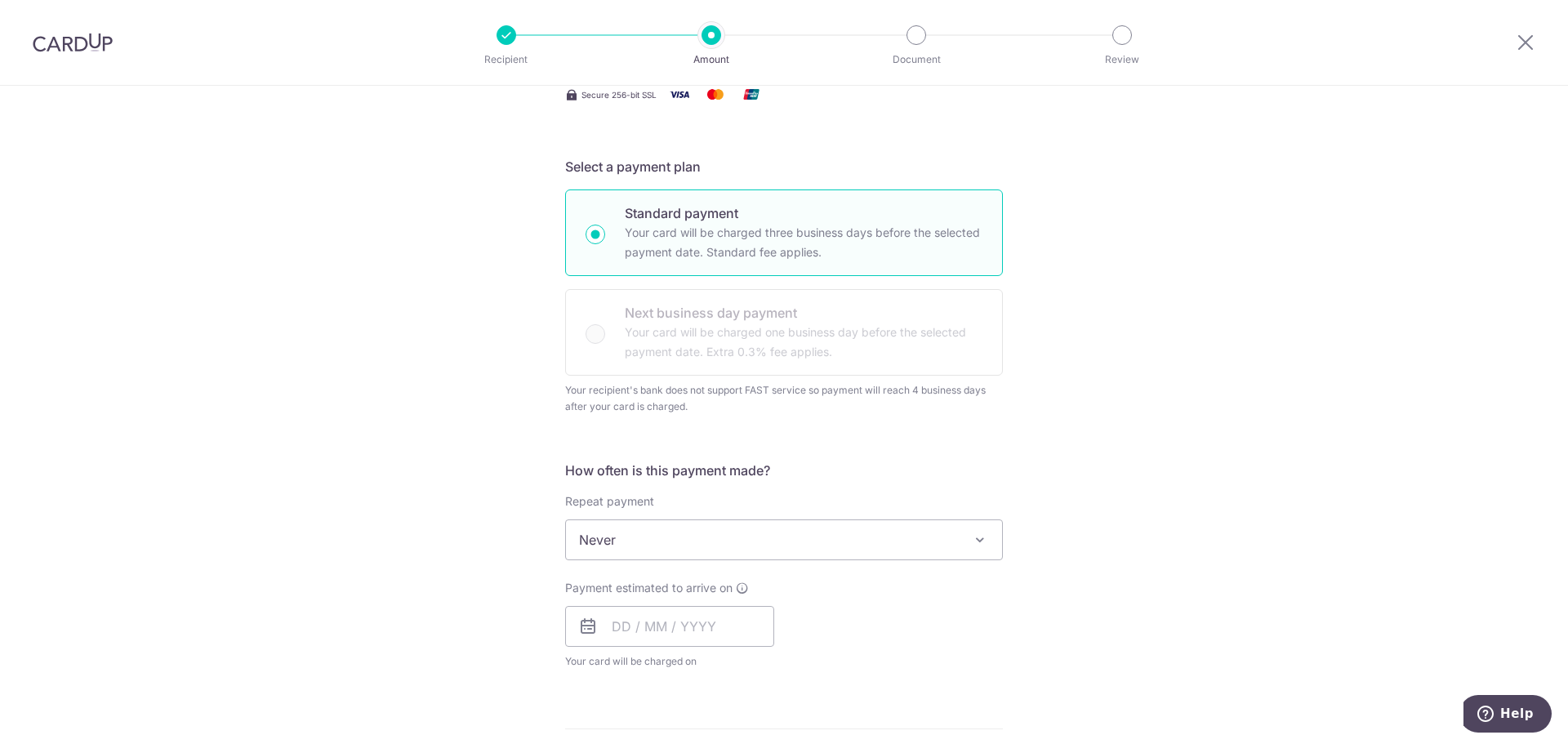
scroll to position [409, 0]
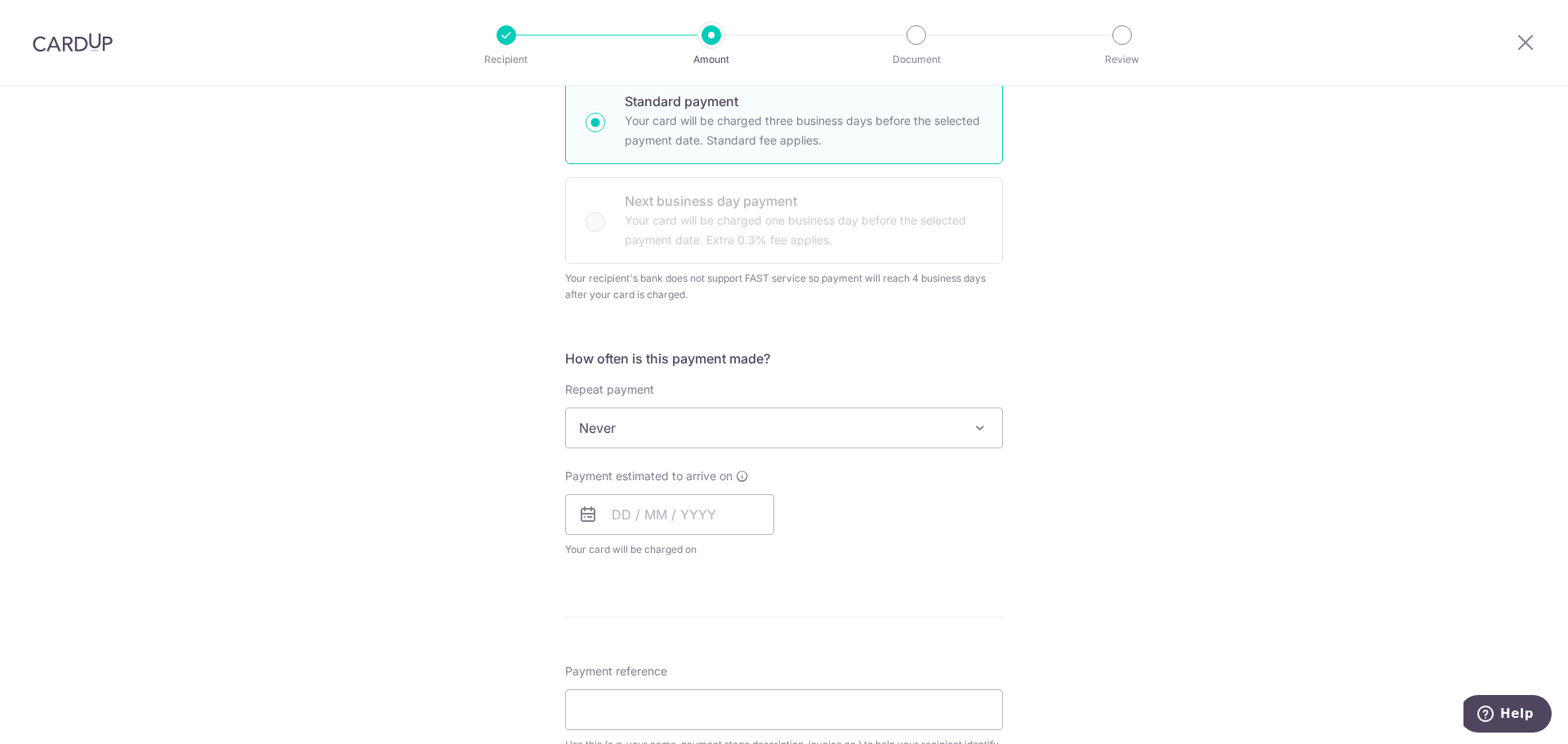
click at [731, 436] on span "Never" at bounding box center [784, 429] width 436 height 40
click at [592, 527] on input "text" at bounding box center [670, 514] width 209 height 41
click at [625, 668] on link "6" at bounding box center [631, 663] width 26 height 26
type input "[DATE]"
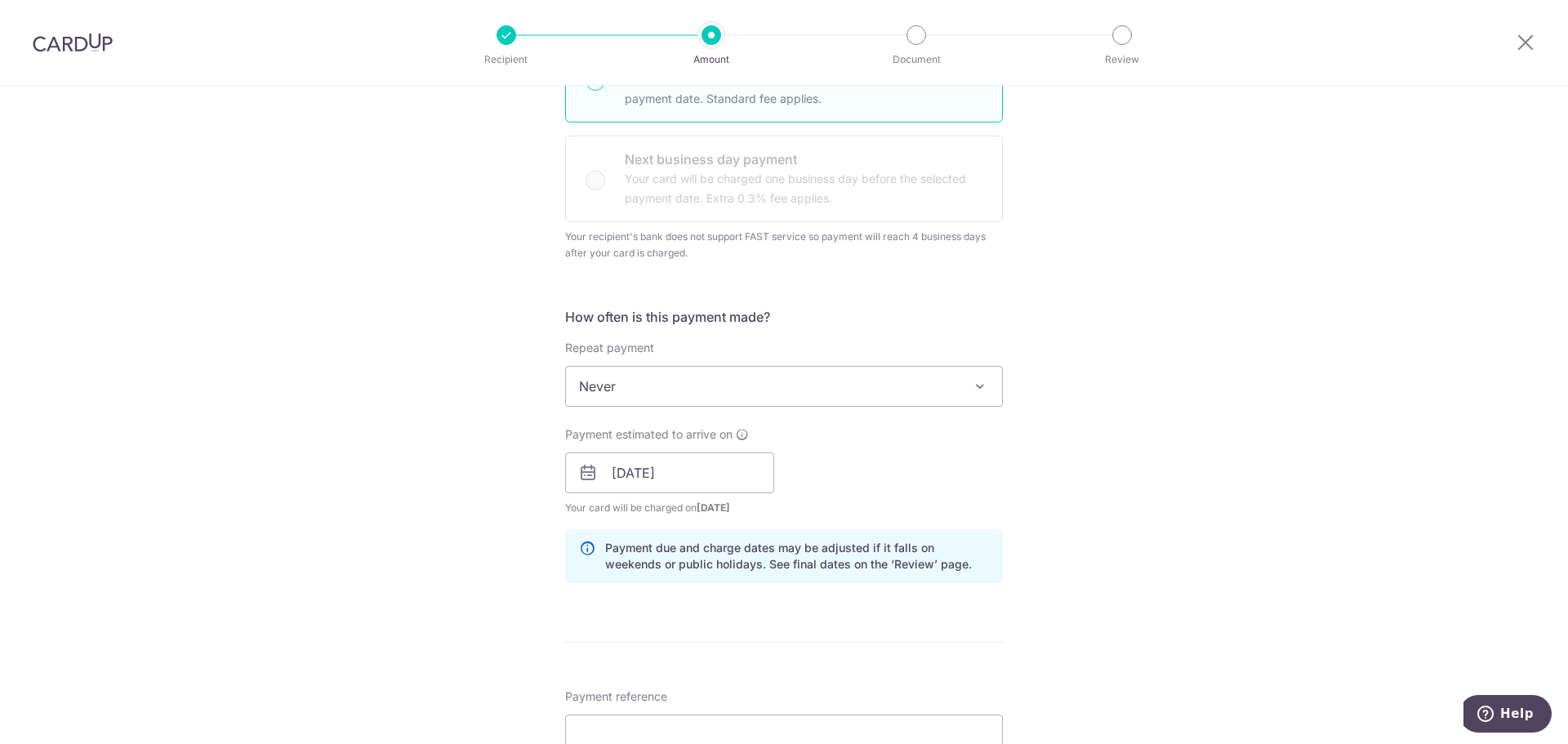
scroll to position [654, 0]
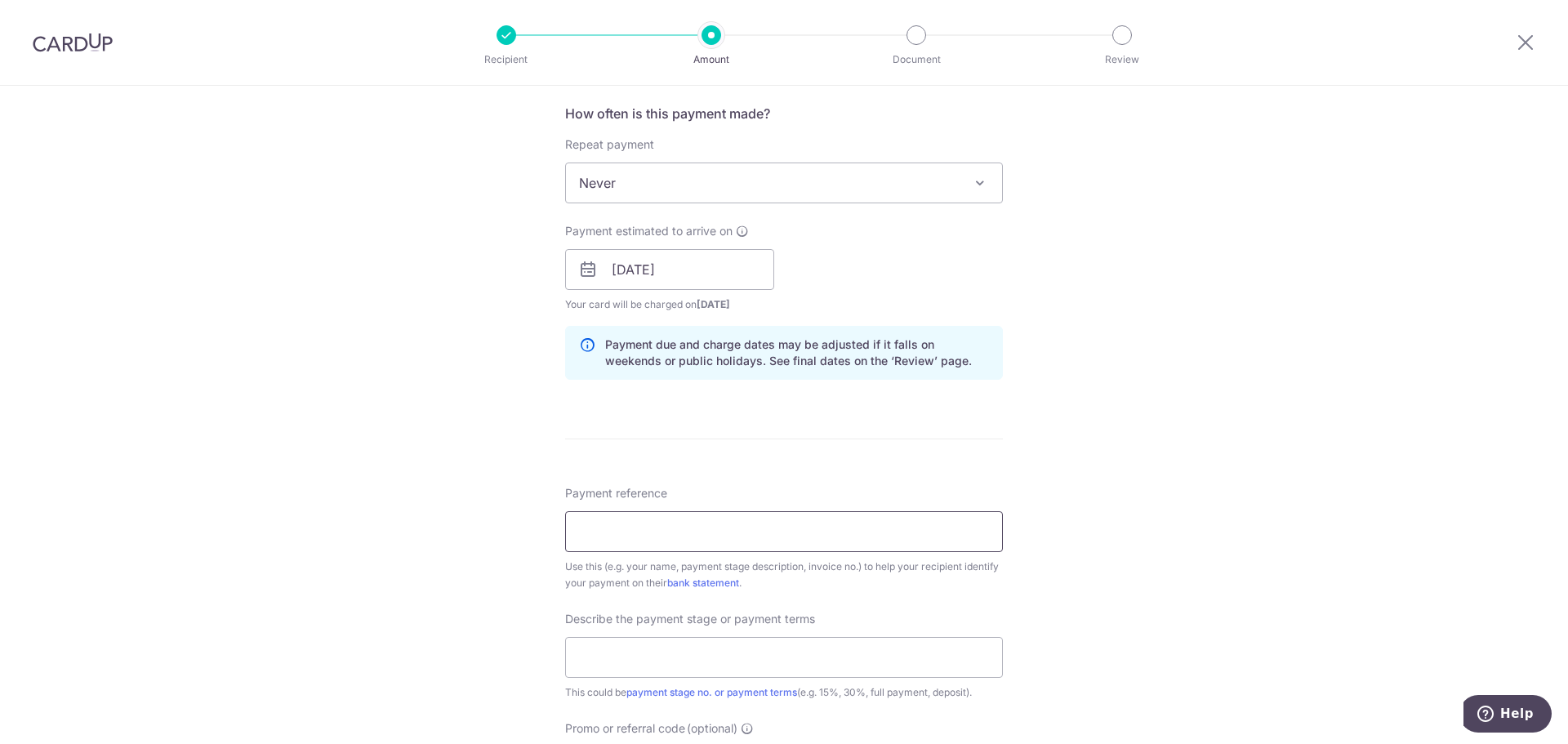
click at [716, 538] on input "Payment reference" at bounding box center [784, 531] width 438 height 41
type input "Darwin Jiaying [STREET_ADDRESS]"
click at [757, 668] on input "text" at bounding box center [784, 657] width 438 height 41
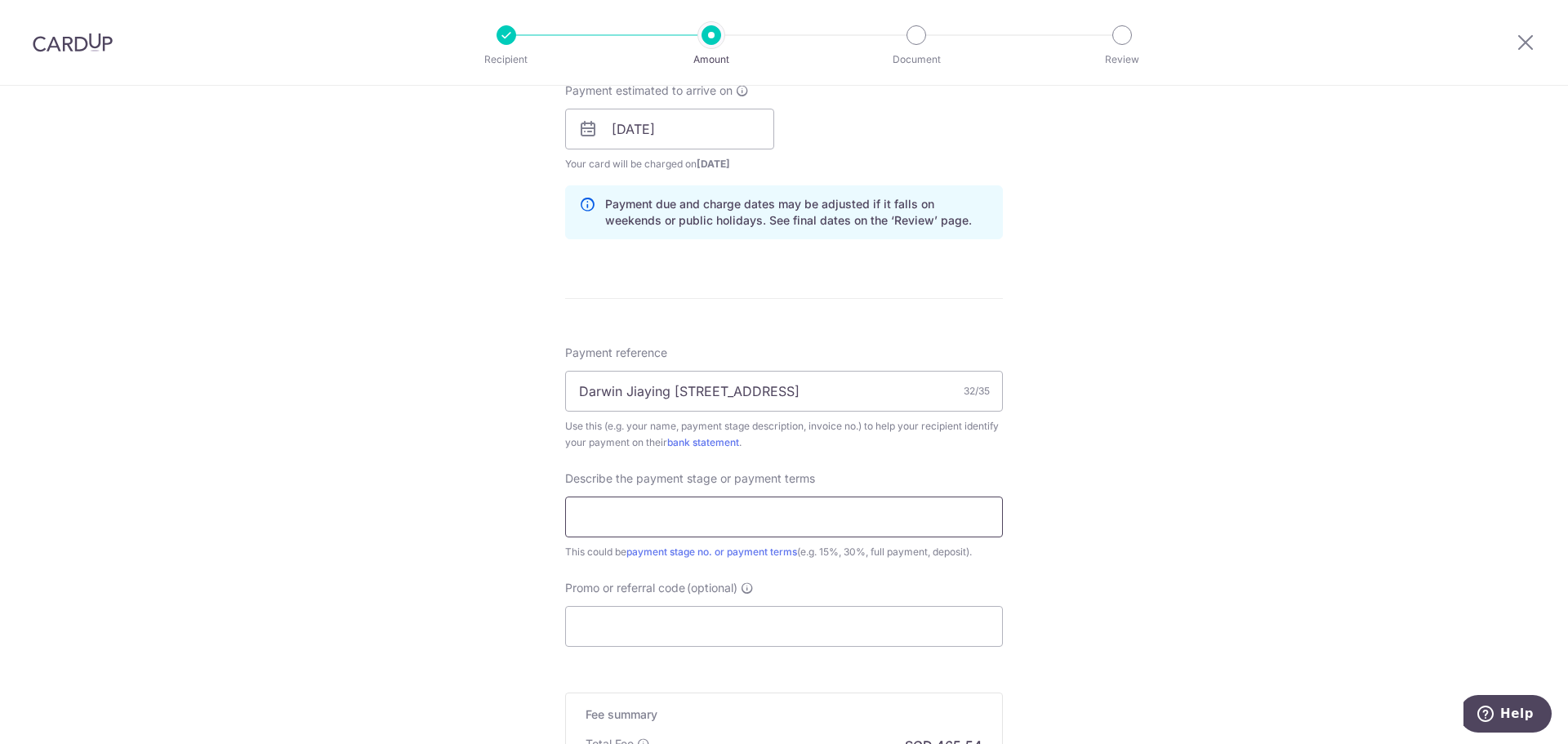
scroll to position [817, 0]
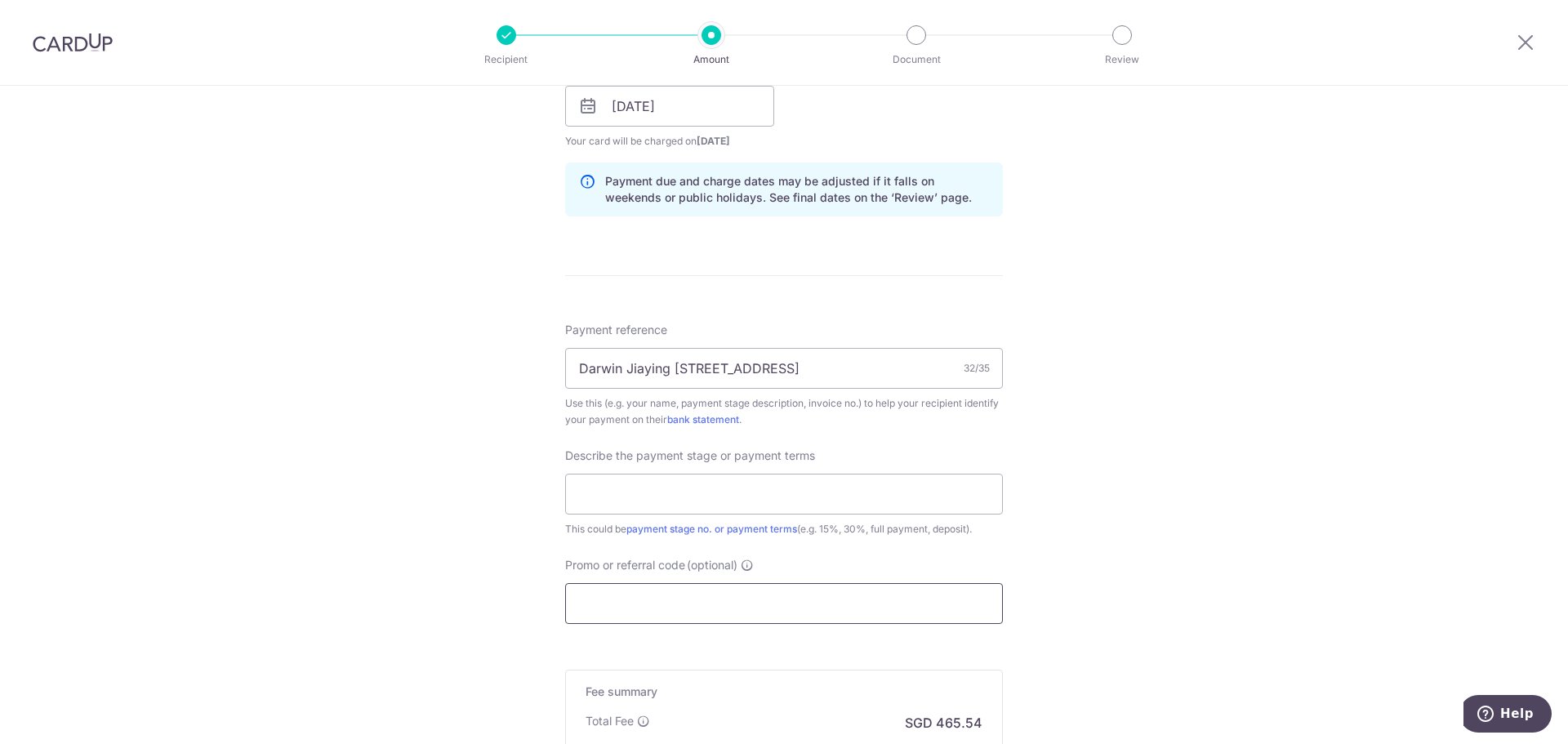
click at [748, 611] on input "Promo or referral code (optional)" at bounding box center [784, 603] width 438 height 41
paste input "OCBC90NMC"
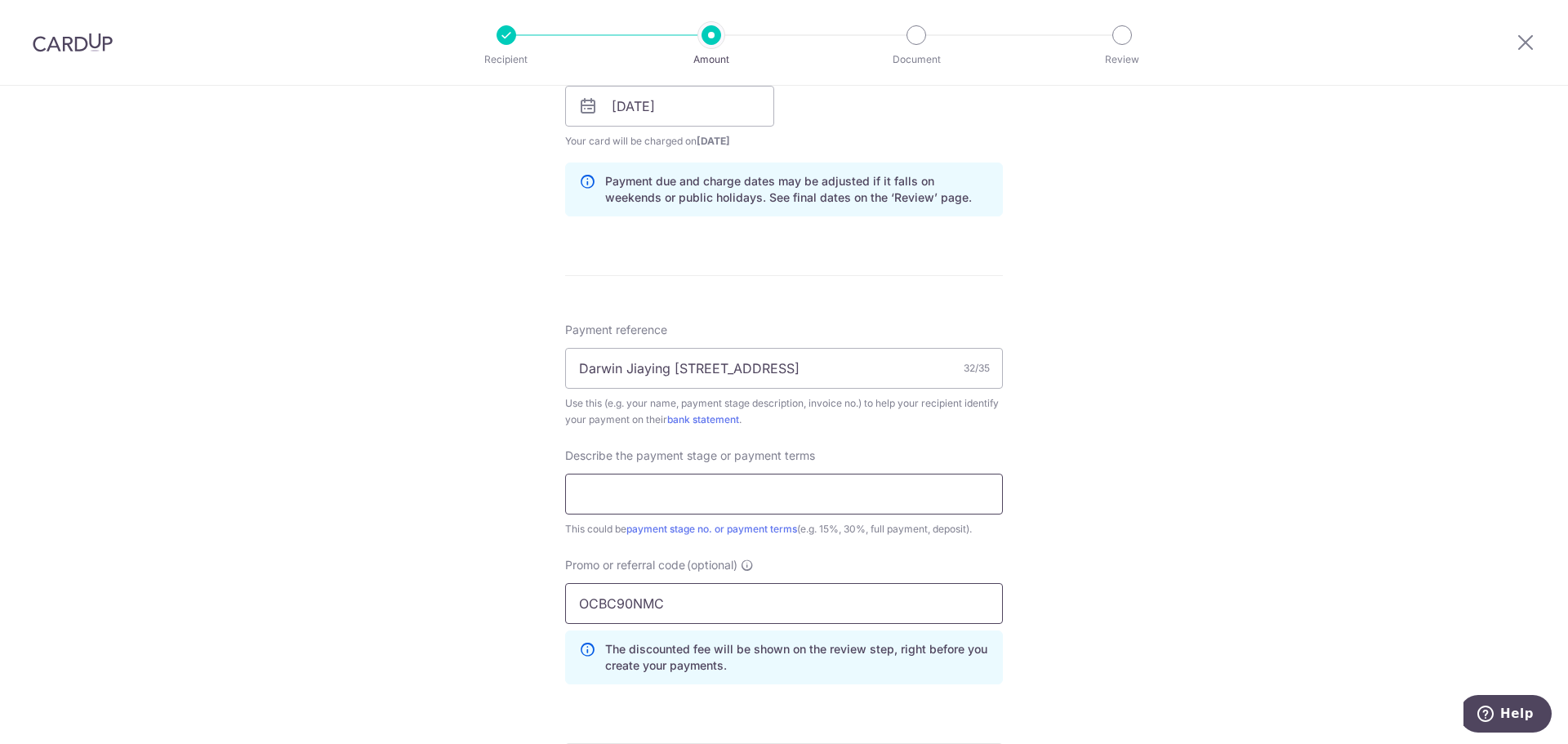
type input "OCBC90NMC"
click at [733, 507] on input "text" at bounding box center [784, 494] width 438 height 41
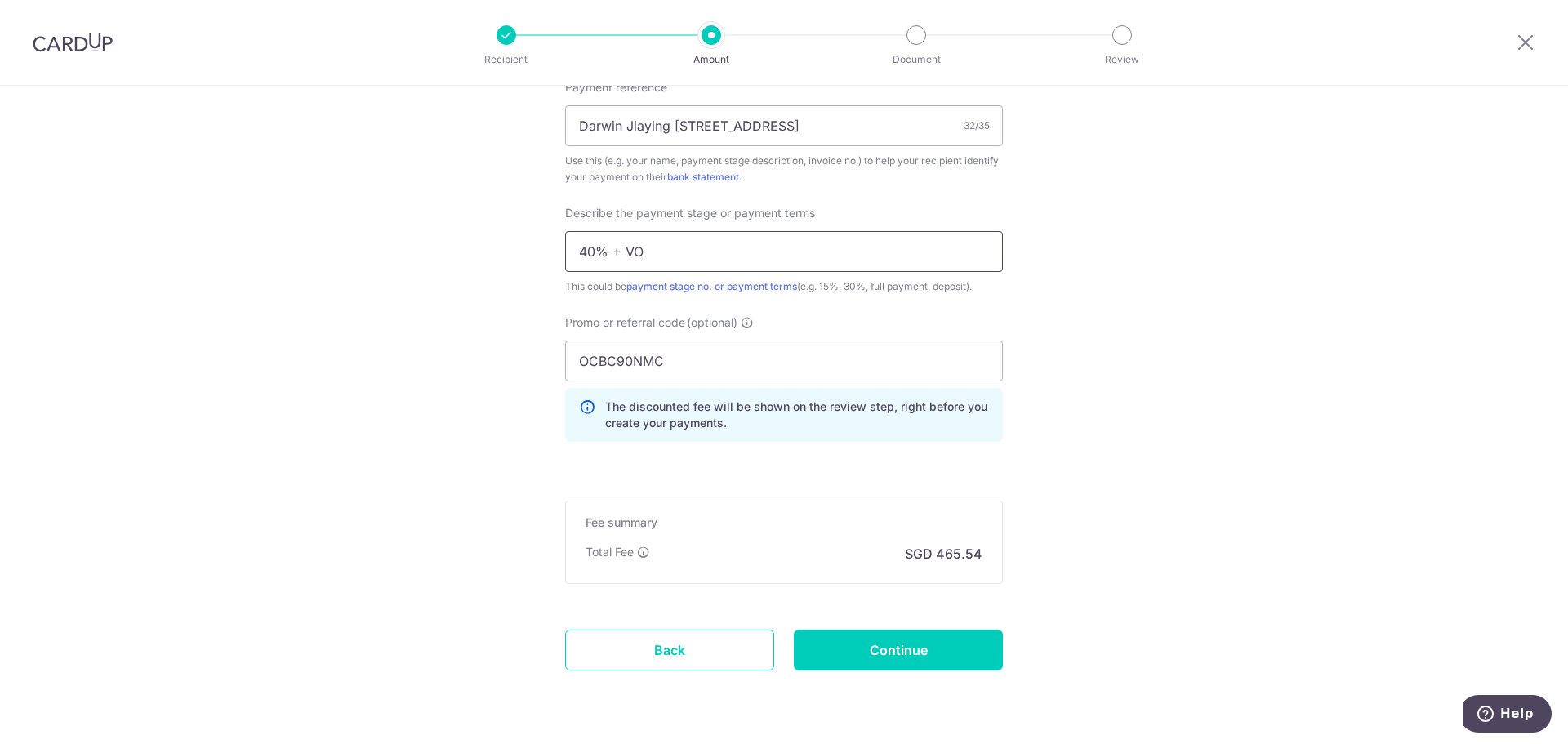
scroll to position [1109, 0]
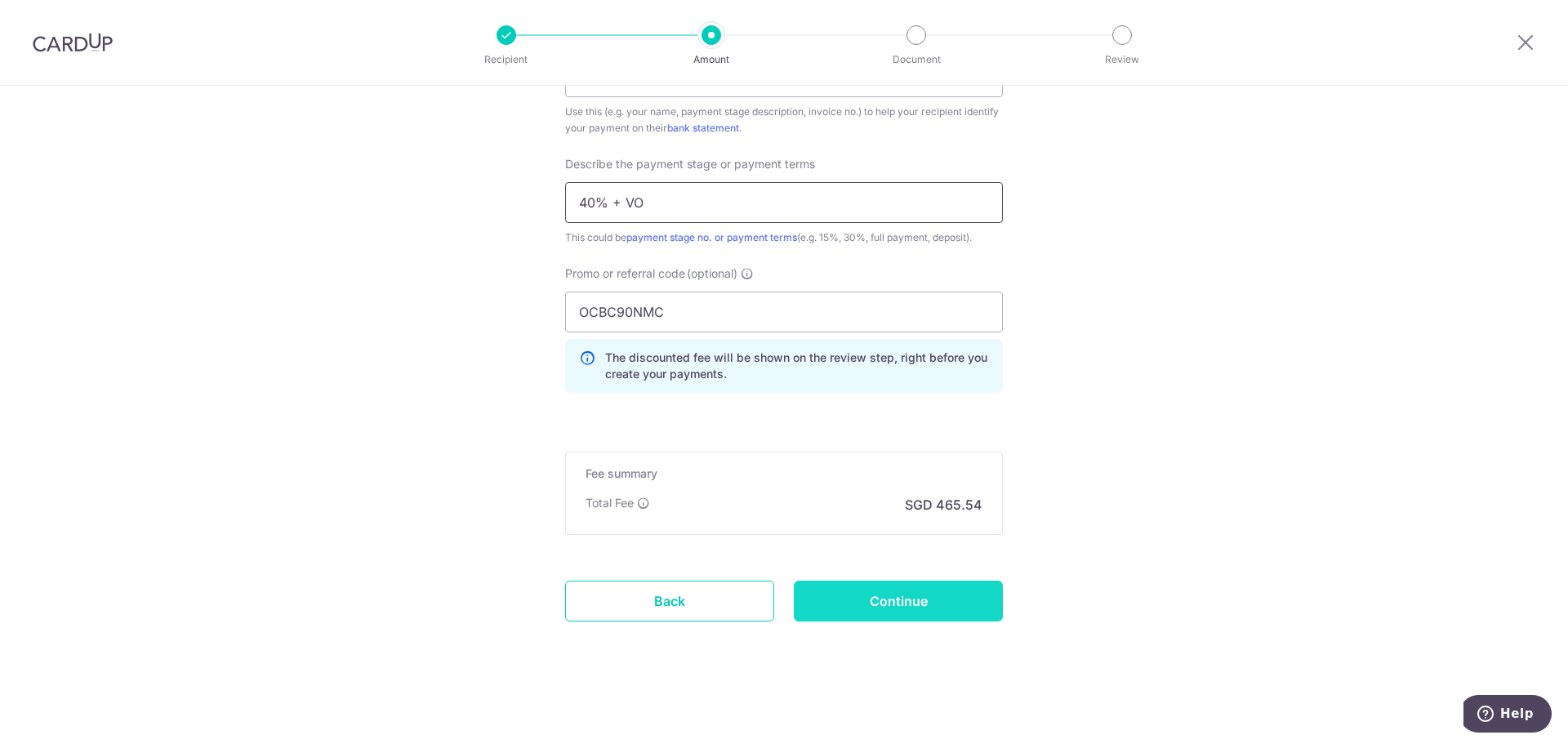
type input "40% + VO"
click at [918, 589] on input "Continue" at bounding box center [899, 601] width 209 height 41
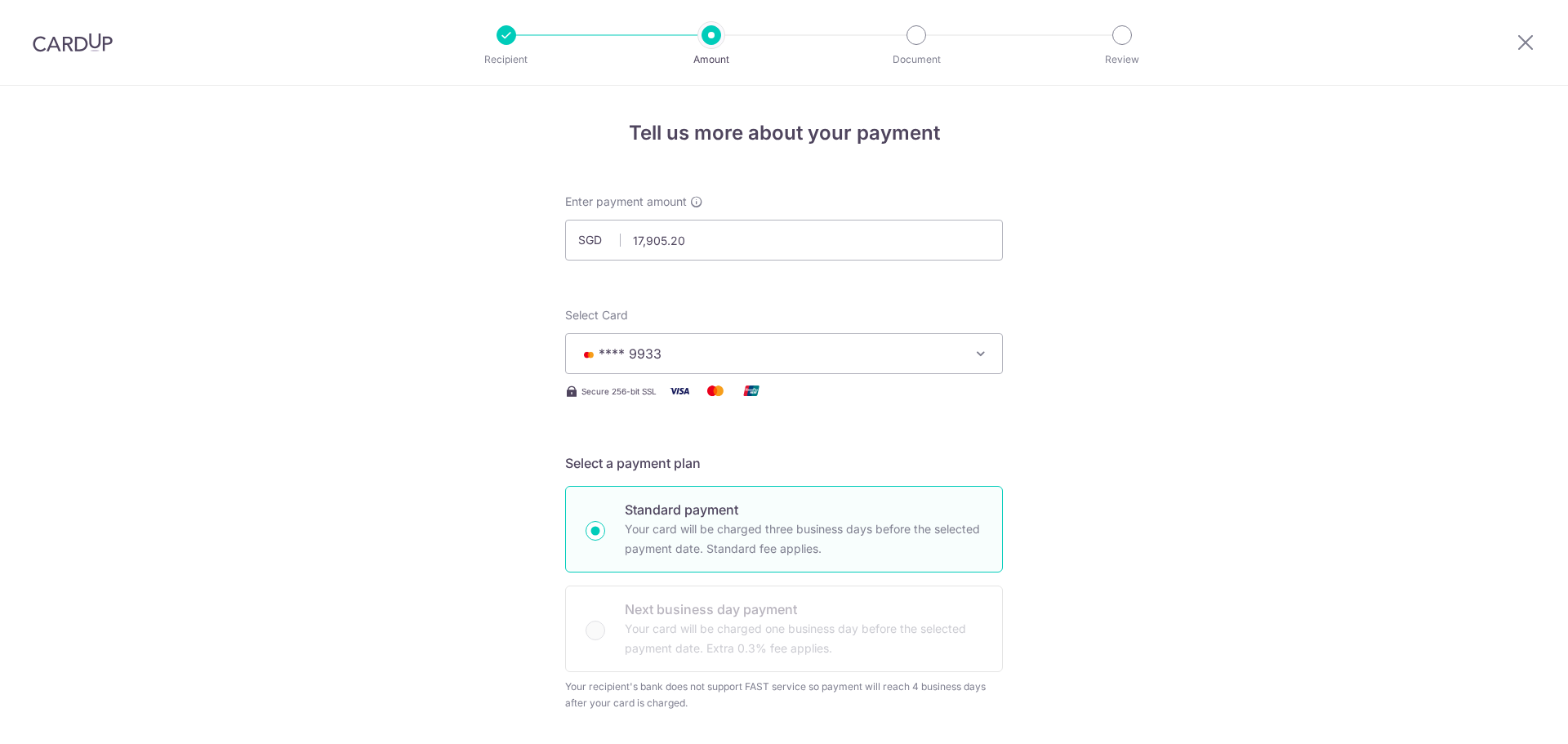
scroll to position [1131, 0]
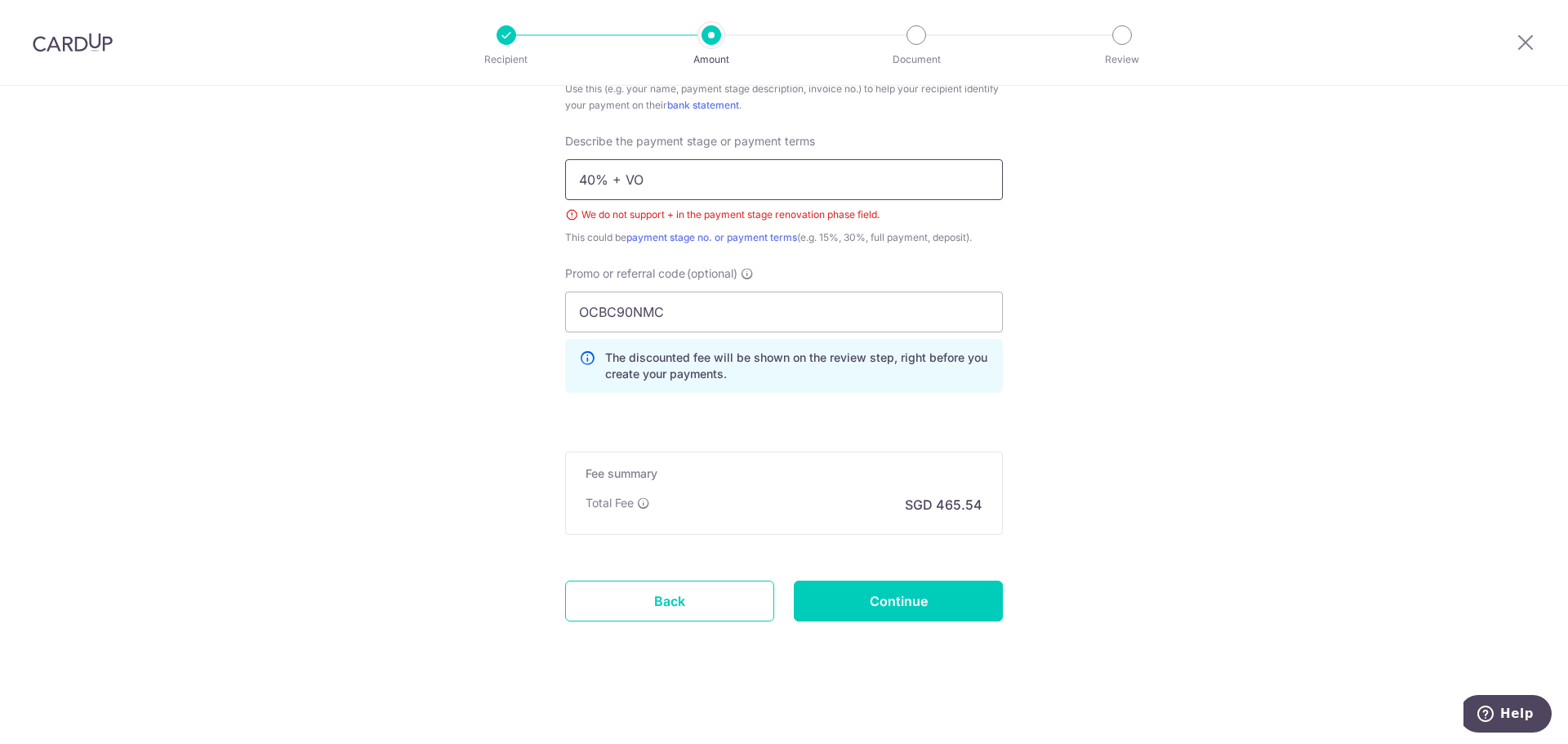
click at [621, 178] on input "40% + VO" at bounding box center [784, 179] width 438 height 41
type input "40% with VO"
click at [914, 598] on input "Continue" at bounding box center [899, 601] width 209 height 41
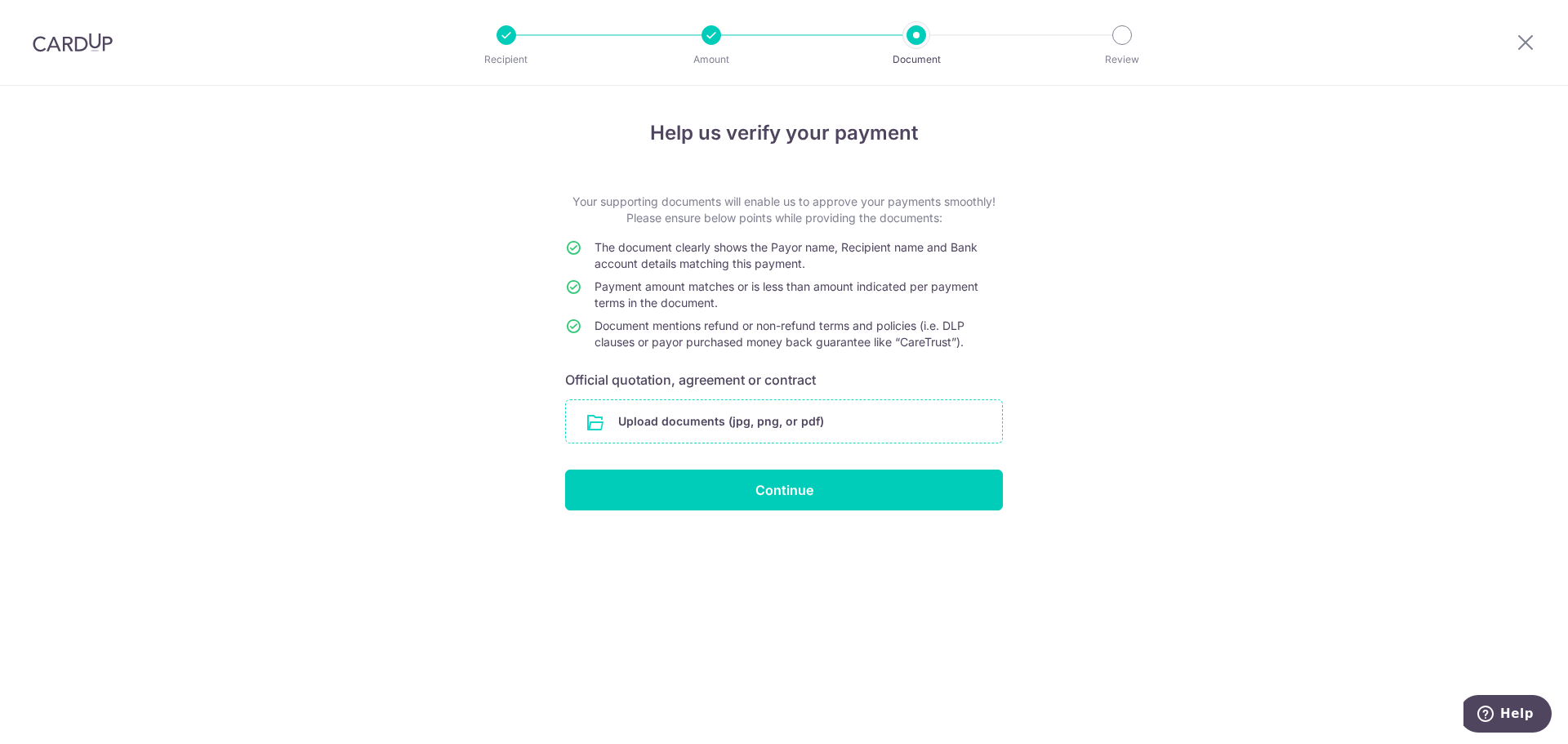
click at [836, 427] on input "file" at bounding box center [784, 421] width 436 height 42
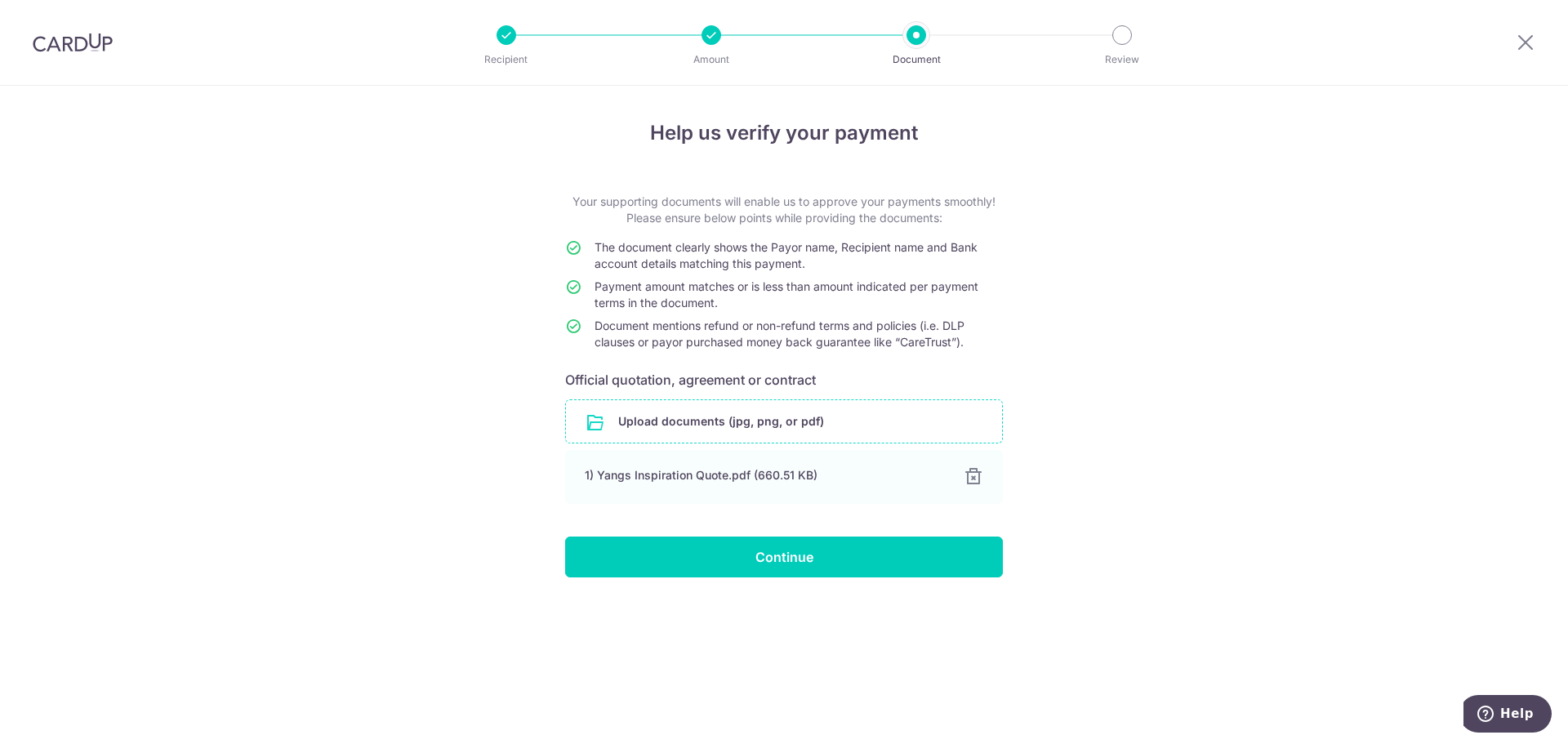
click at [736, 420] on input "file" at bounding box center [784, 421] width 436 height 42
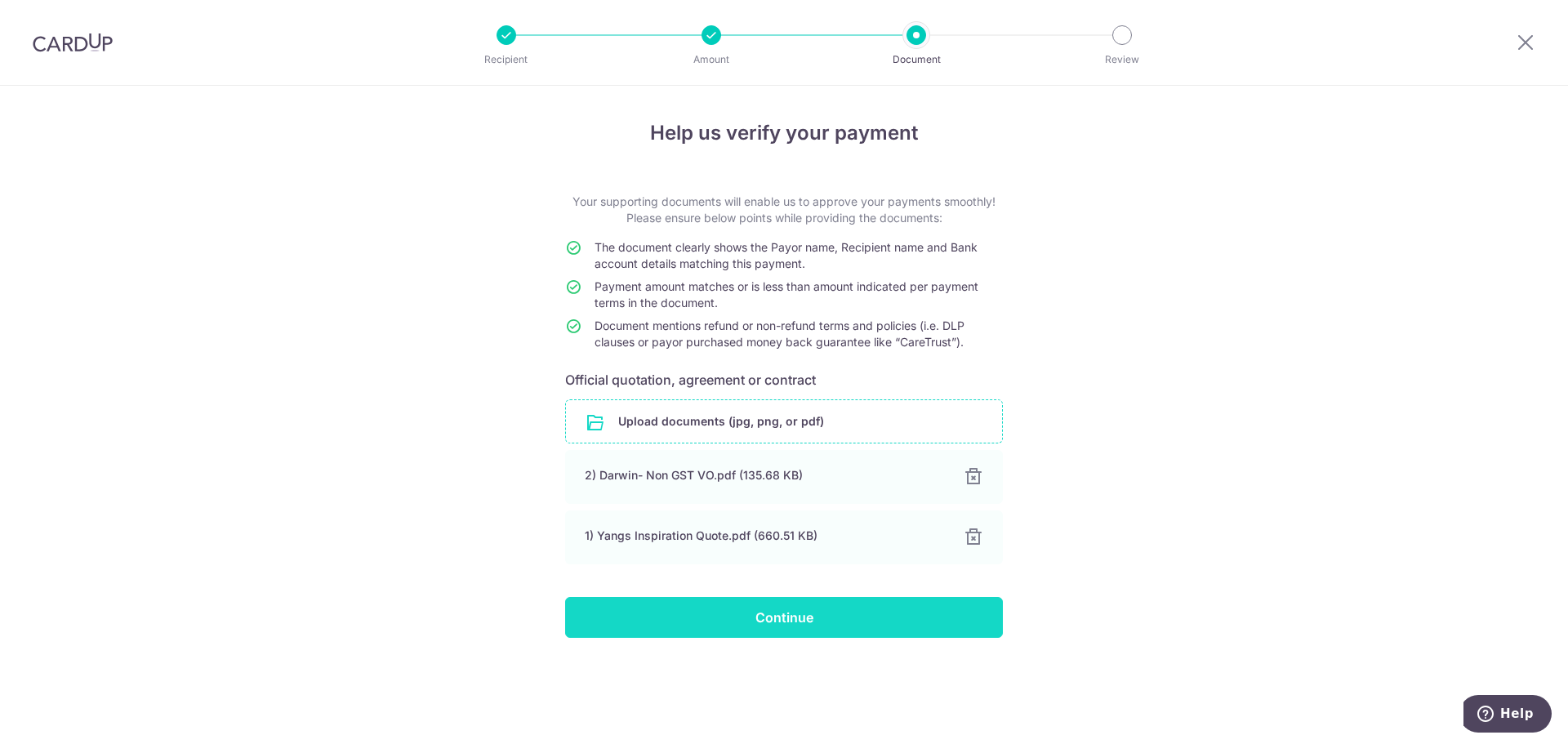
click at [885, 620] on input "Continue" at bounding box center [784, 617] width 438 height 41
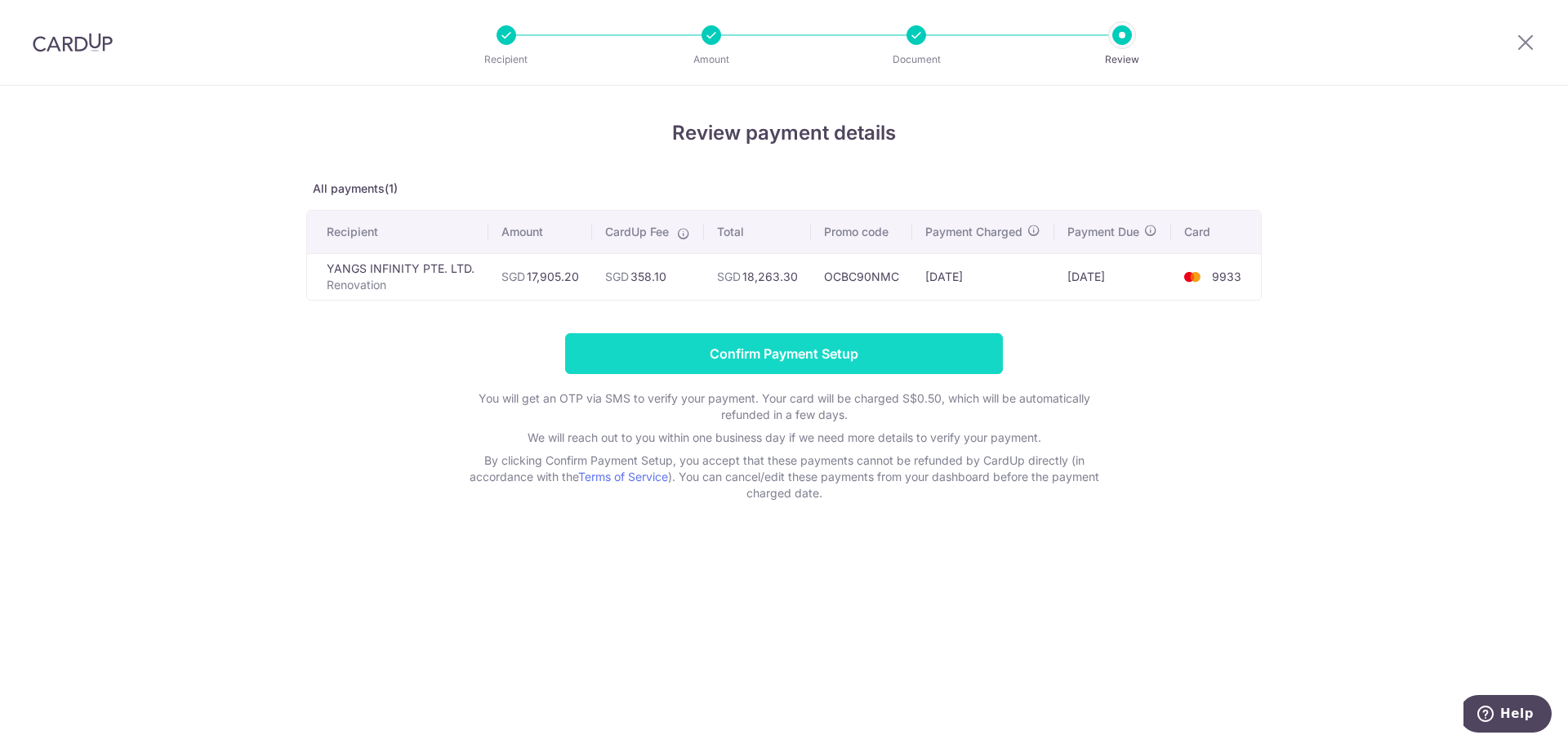
click at [763, 362] on input "Confirm Payment Setup" at bounding box center [784, 353] width 438 height 41
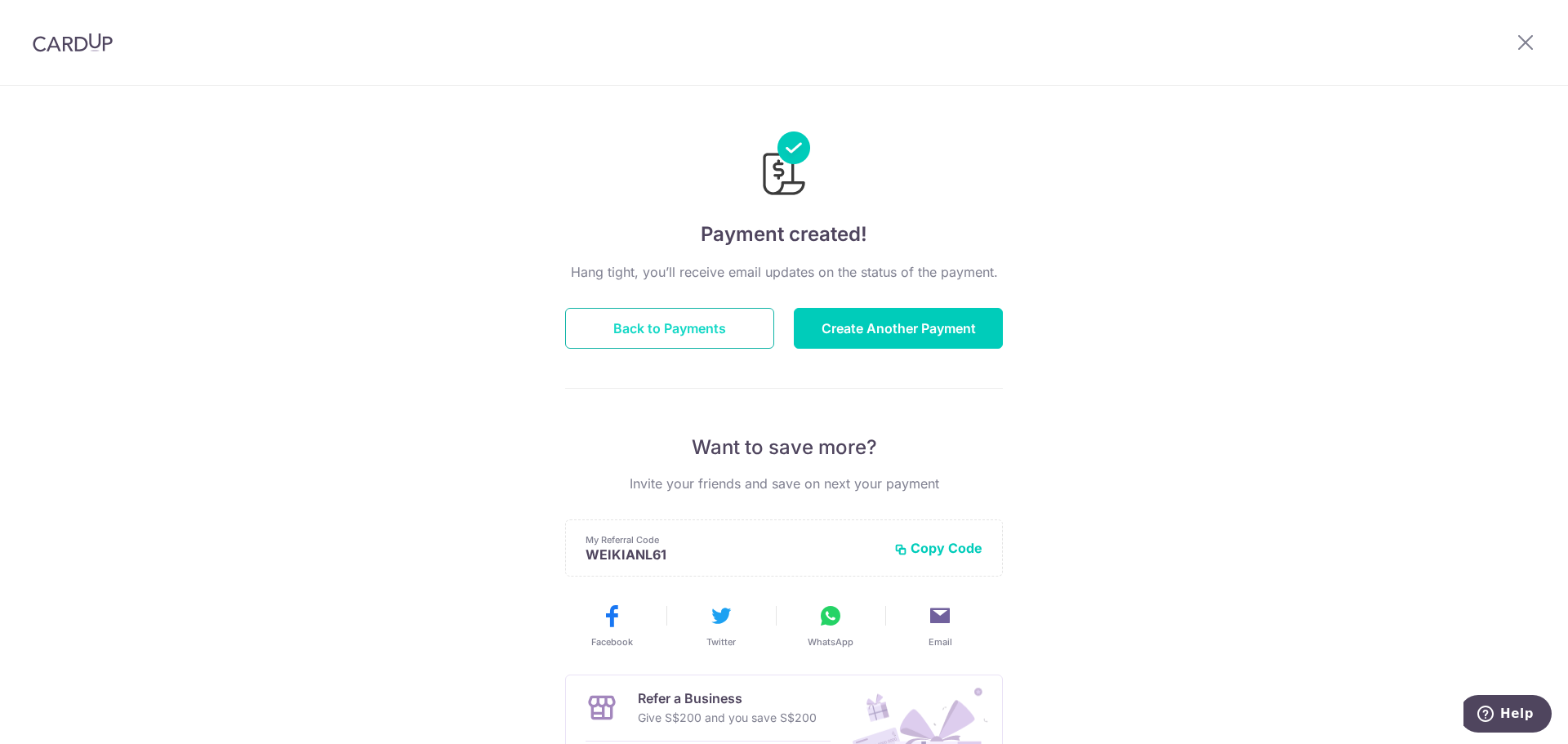
click at [698, 310] on button "Back to Payments" at bounding box center [670, 328] width 209 height 41
